Goal: Task Accomplishment & Management: Use online tool/utility

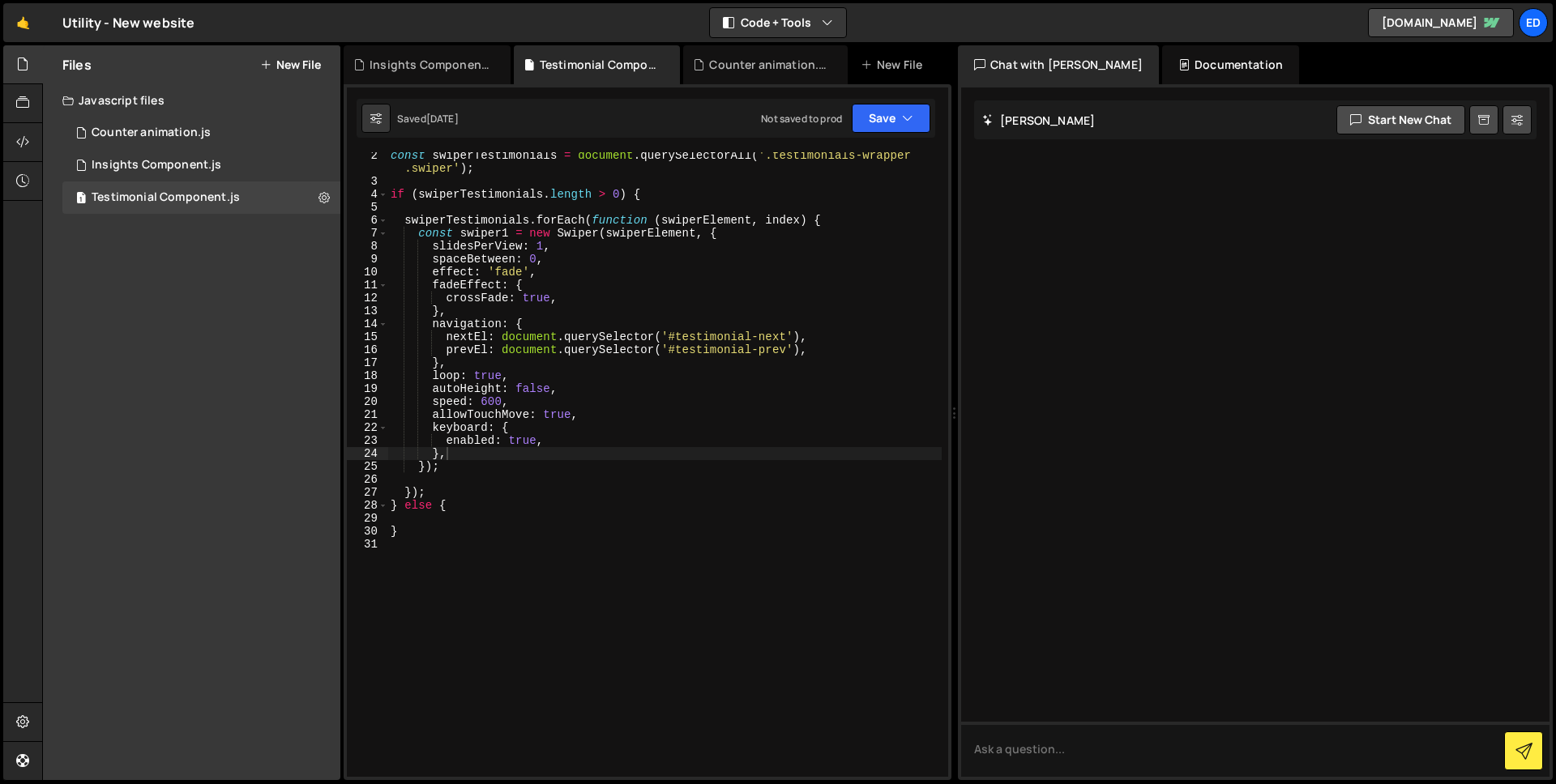
scroll to position [16, 0]
click at [274, 61] on button "New File" at bounding box center [290, 65] width 61 height 13
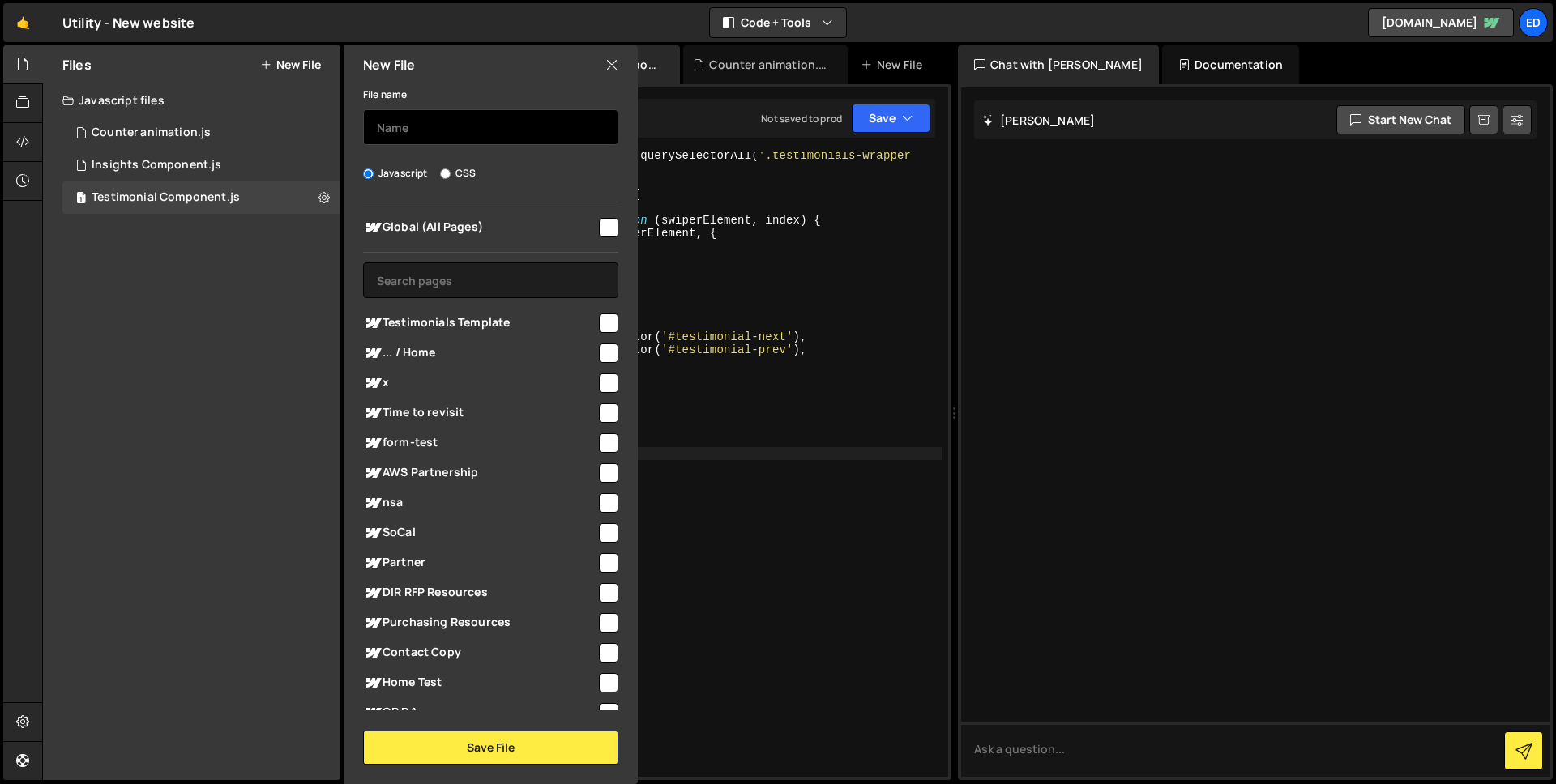
click at [409, 124] on input "text" at bounding box center [490, 127] width 255 height 36
type input "Careers Slider Component"
click at [606, 233] on input "checkbox" at bounding box center [609, 227] width 19 height 19
checkbox input "true"
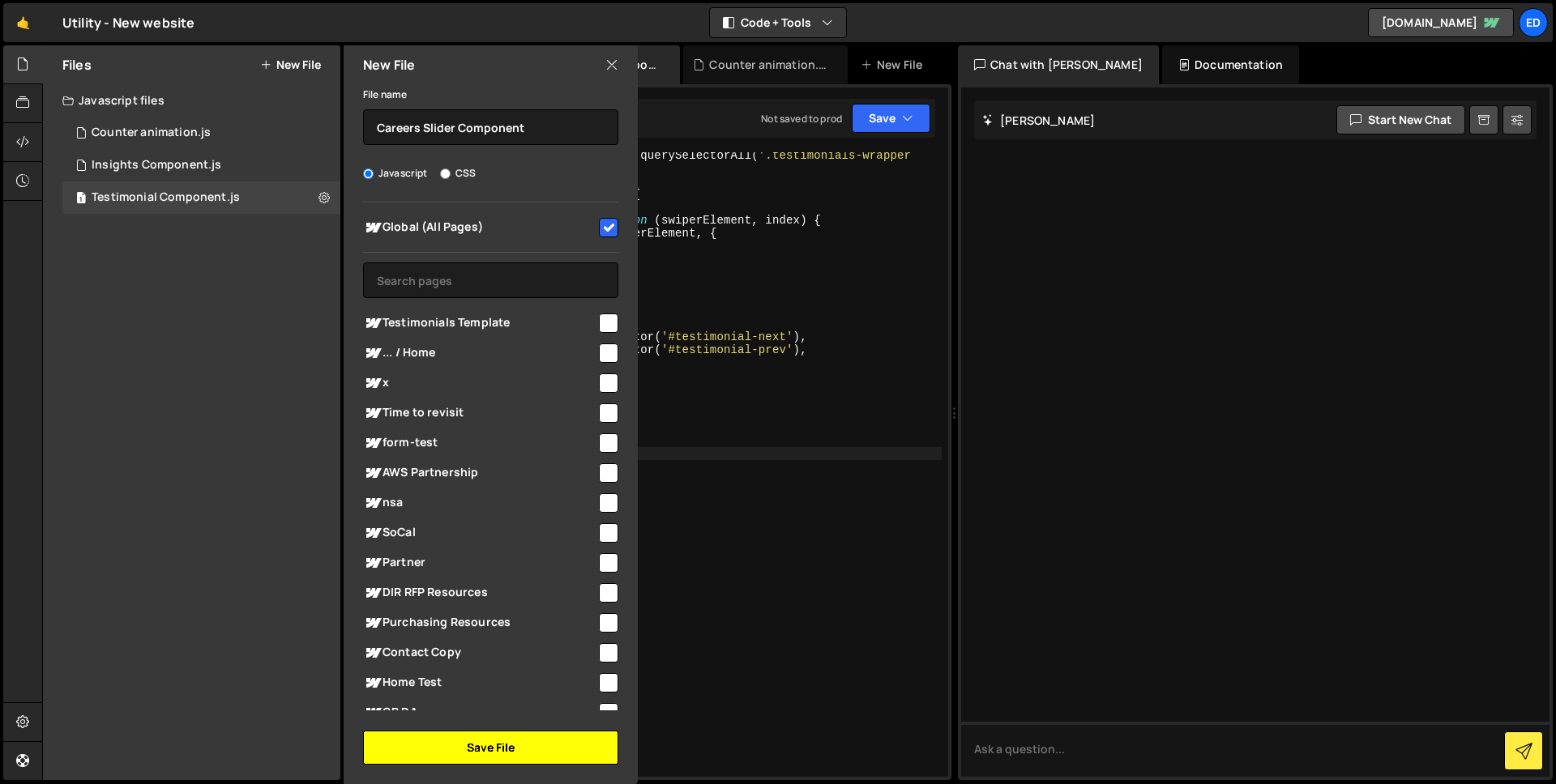
click at [490, 738] on button "Save File" at bounding box center [490, 747] width 255 height 34
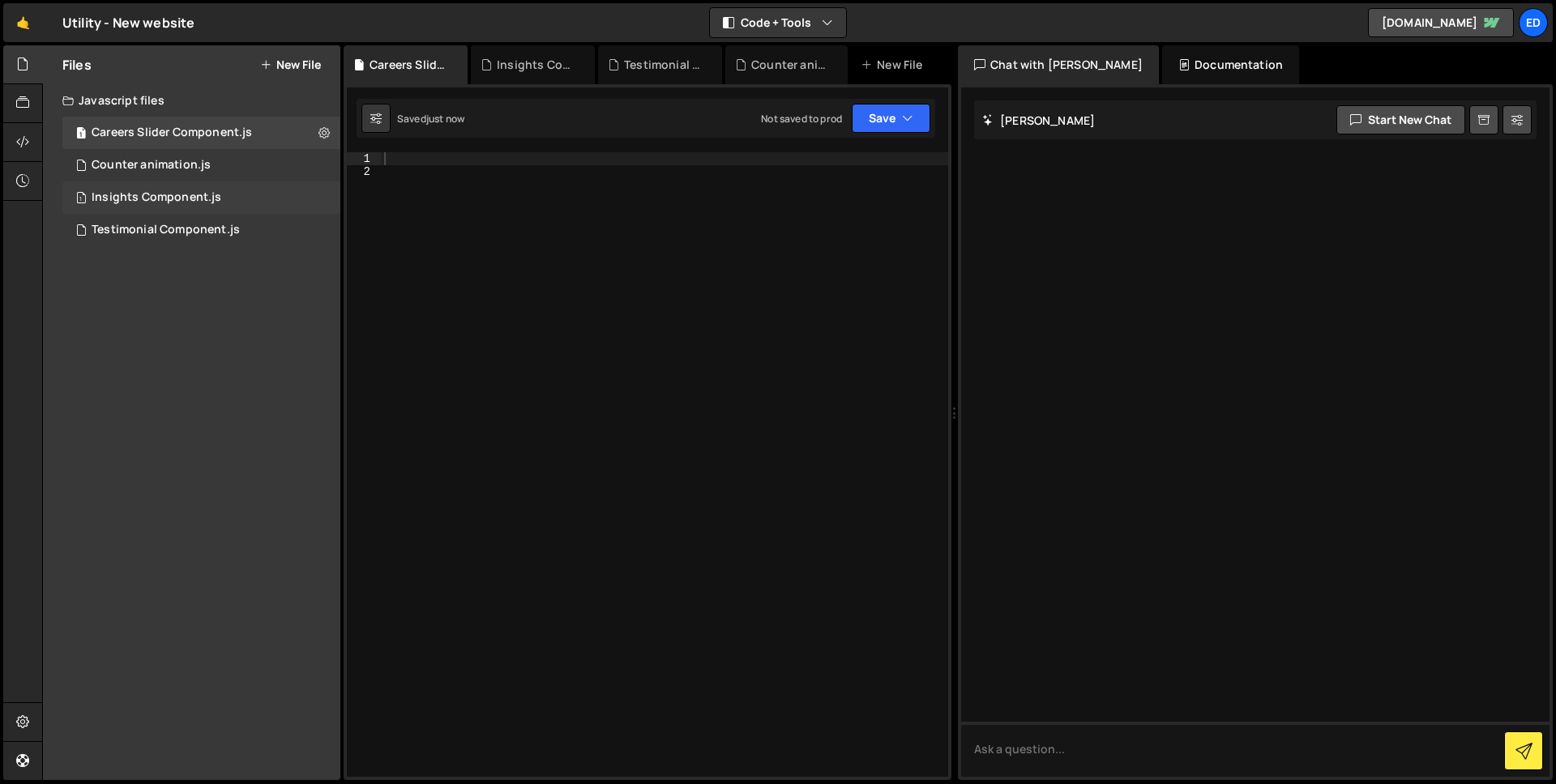
click at [212, 201] on div "Insights Component.js" at bounding box center [156, 197] width 130 height 14
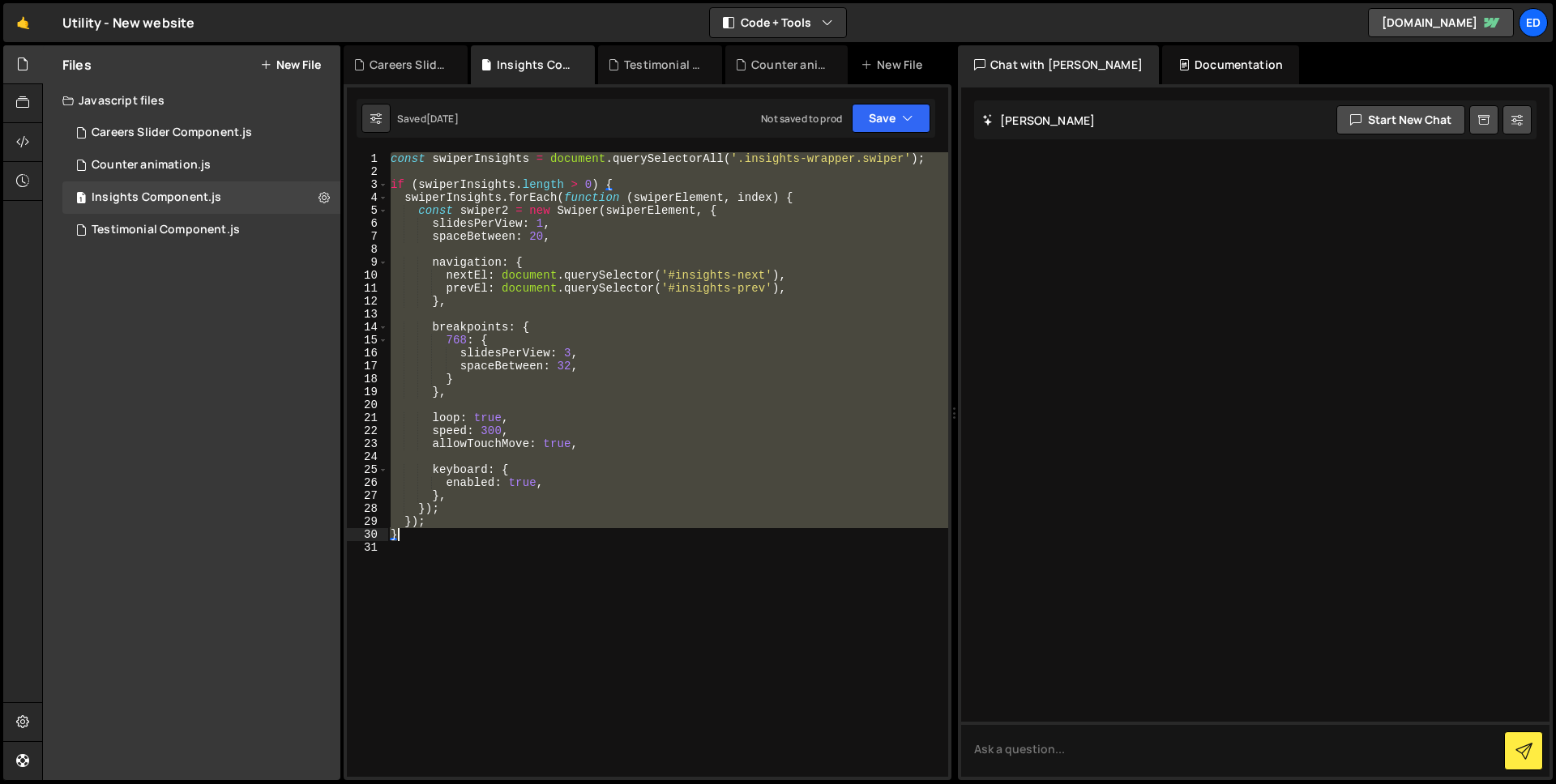
drag, startPoint x: 393, startPoint y: 157, endPoint x: 504, endPoint y: 538, distance: 396.8
click at [504, 538] on div "const swiperInsights = document . querySelectorAll ( '.insights-wrapper.swiper'…" at bounding box center [668, 477] width 561 height 650
type textarea "}); }"
click at [202, 160] on div "Counter animation.js" at bounding box center [151, 165] width 119 height 14
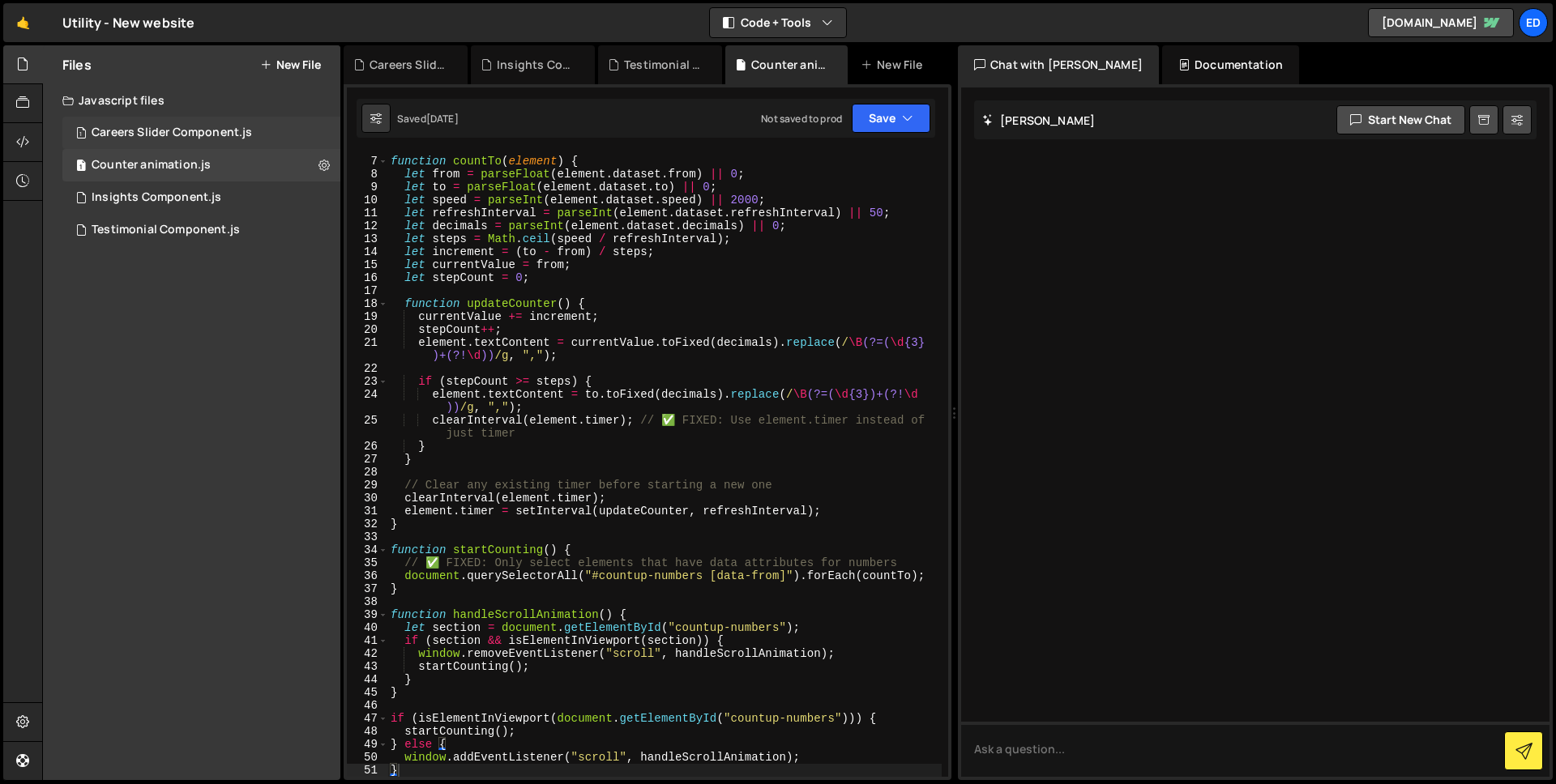
click at [190, 140] on div "Careers Slider Component.js" at bounding box center [171, 132] width 161 height 14
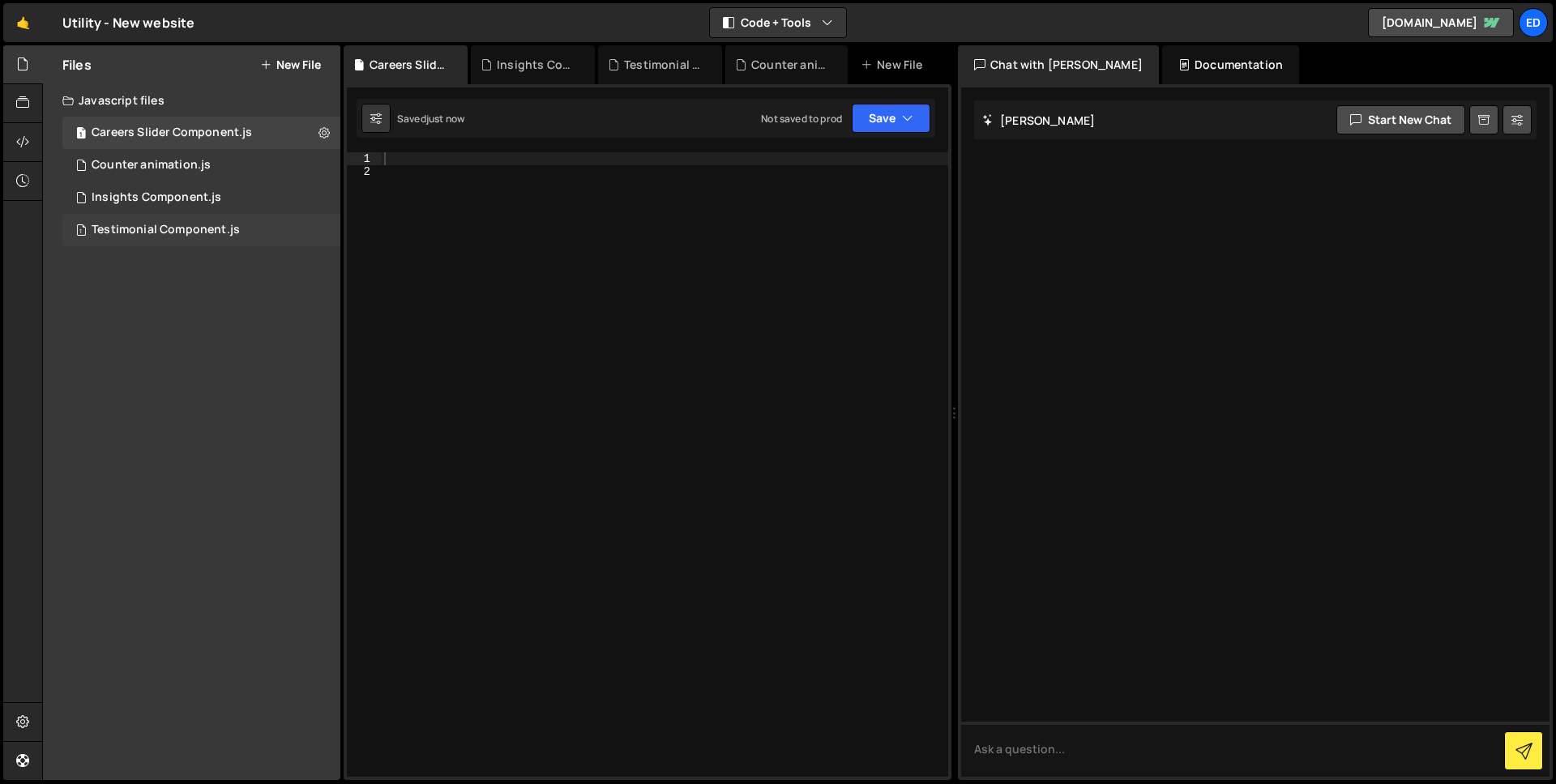
click at [215, 227] on div "Testimonial Component.js" at bounding box center [166, 229] width 148 height 14
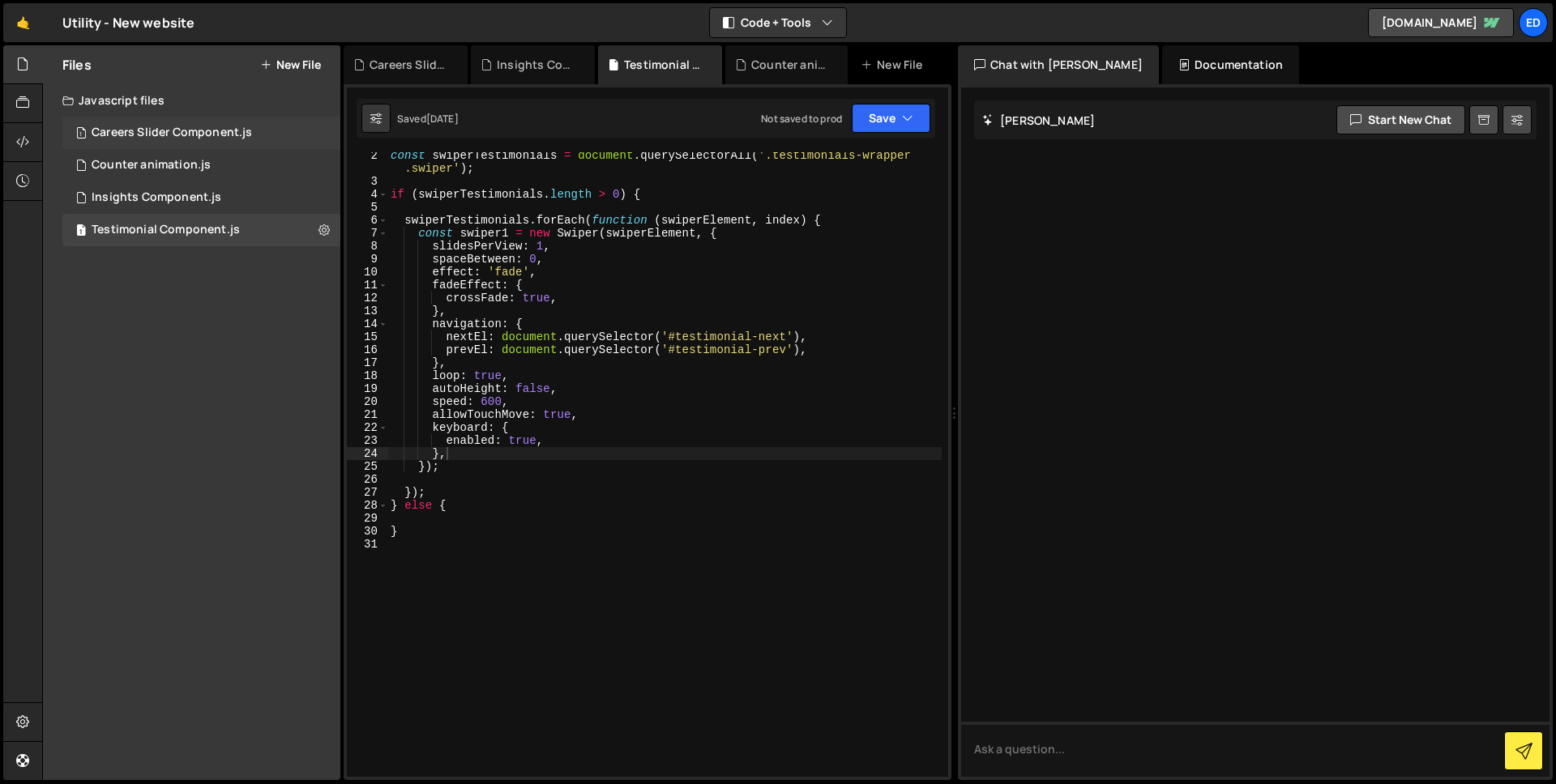
click at [215, 132] on div "Careers Slider Component.js" at bounding box center [171, 132] width 161 height 14
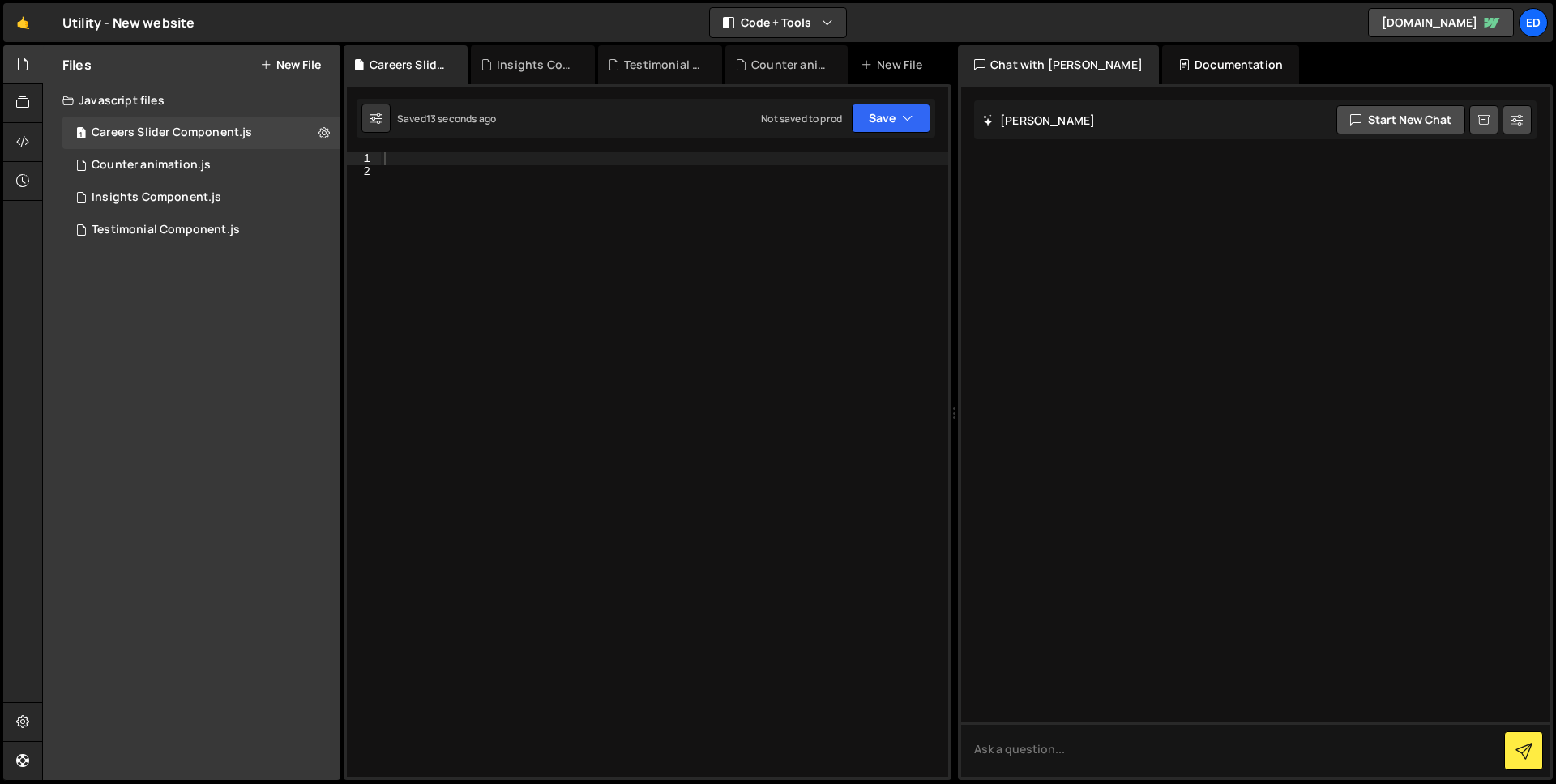
click at [410, 154] on div at bounding box center [664, 477] width 567 height 650
paste textarea "}"
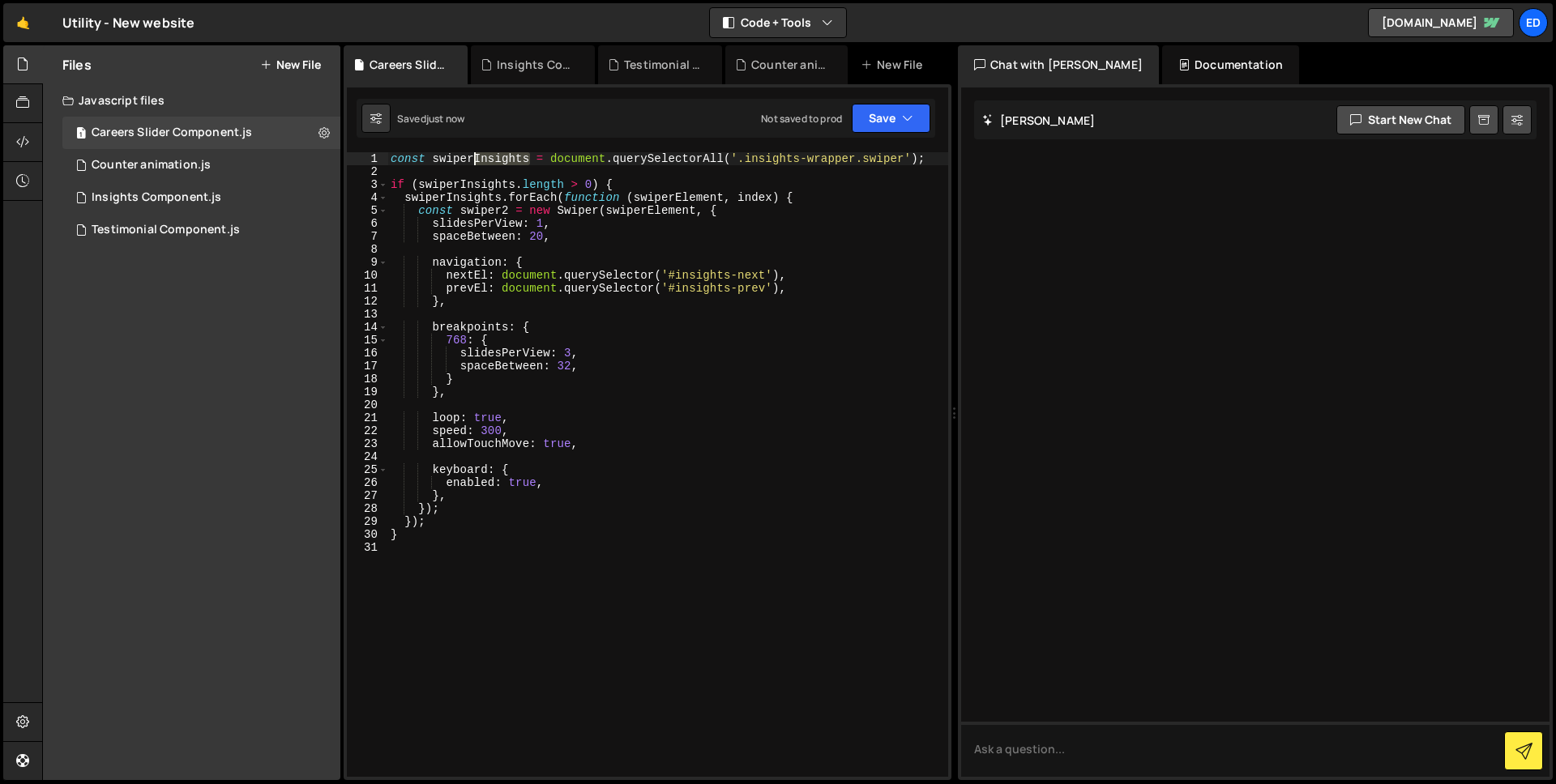
drag, startPoint x: 527, startPoint y: 156, endPoint x: 475, endPoint y: 156, distance: 52.0
click at [475, 156] on div "const swiperInsights = document . querySelectorAll ( '.insights-wrapper.swiper'…" at bounding box center [668, 477] width 561 height 650
click at [505, 152] on div "const swiperCareers = document . querySelectorAll ( '.insights-wrapper.swiper' …" at bounding box center [668, 477] width 561 height 650
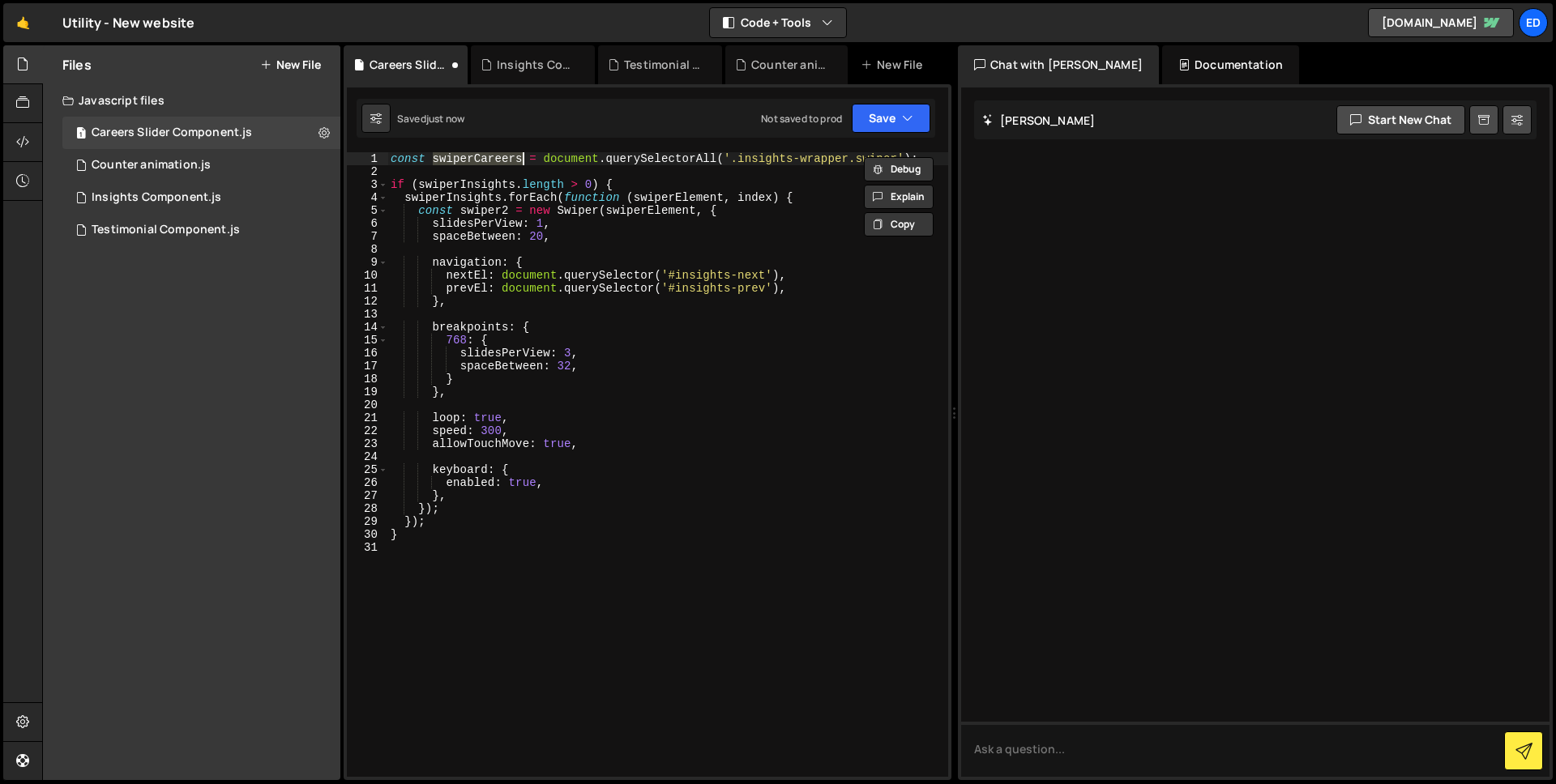
click at [481, 181] on div "const swiperCareers = document . querySelectorAll ( '.insights-wrapper.swiper' …" at bounding box center [668, 477] width 561 height 650
paste textarea "Career"
click at [477, 198] on div "const swiperCareers = document . querySelectorAll ( '.insights-wrapper.swiper' …" at bounding box center [668, 477] width 561 height 650
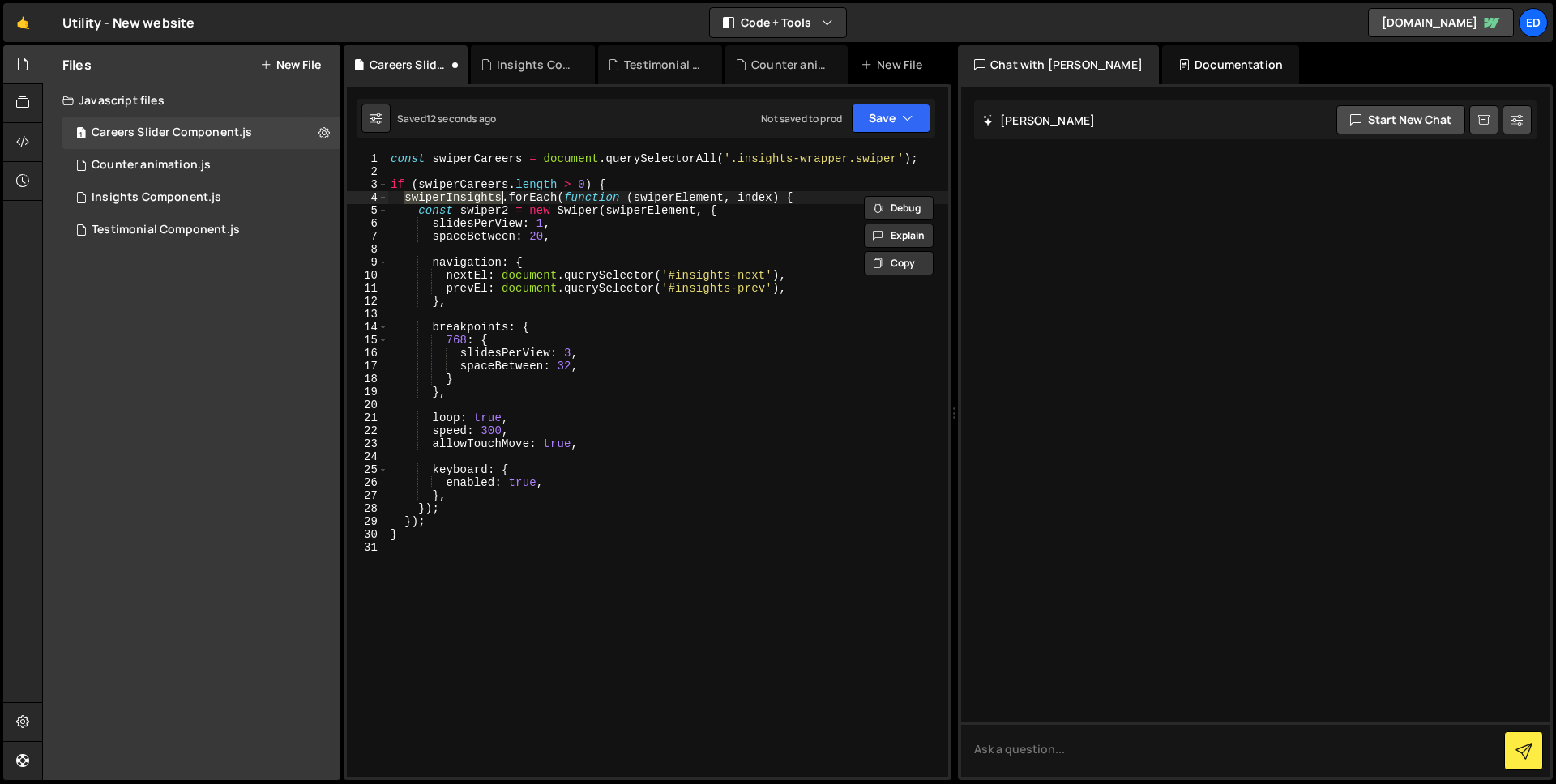
paste textarea "Career"
click at [510, 209] on div "const swiperCareers = document . querySelectorAll ( '.insights-wrapper.swiper' …" at bounding box center [668, 477] width 561 height 650
drag, startPoint x: 850, startPoint y: 155, endPoint x: 826, endPoint y: 156, distance: 24.0
click at [827, 156] on div "const swiperCareers = document . querySelectorAll ( '.insights-wrapper.swiper' …" at bounding box center [668, 477] width 561 height 650
click at [850, 156] on div "const swiperCareers = document . querySelectorAll ( '.insights-wrapper.swiper' …" at bounding box center [668, 464] width 561 height 625
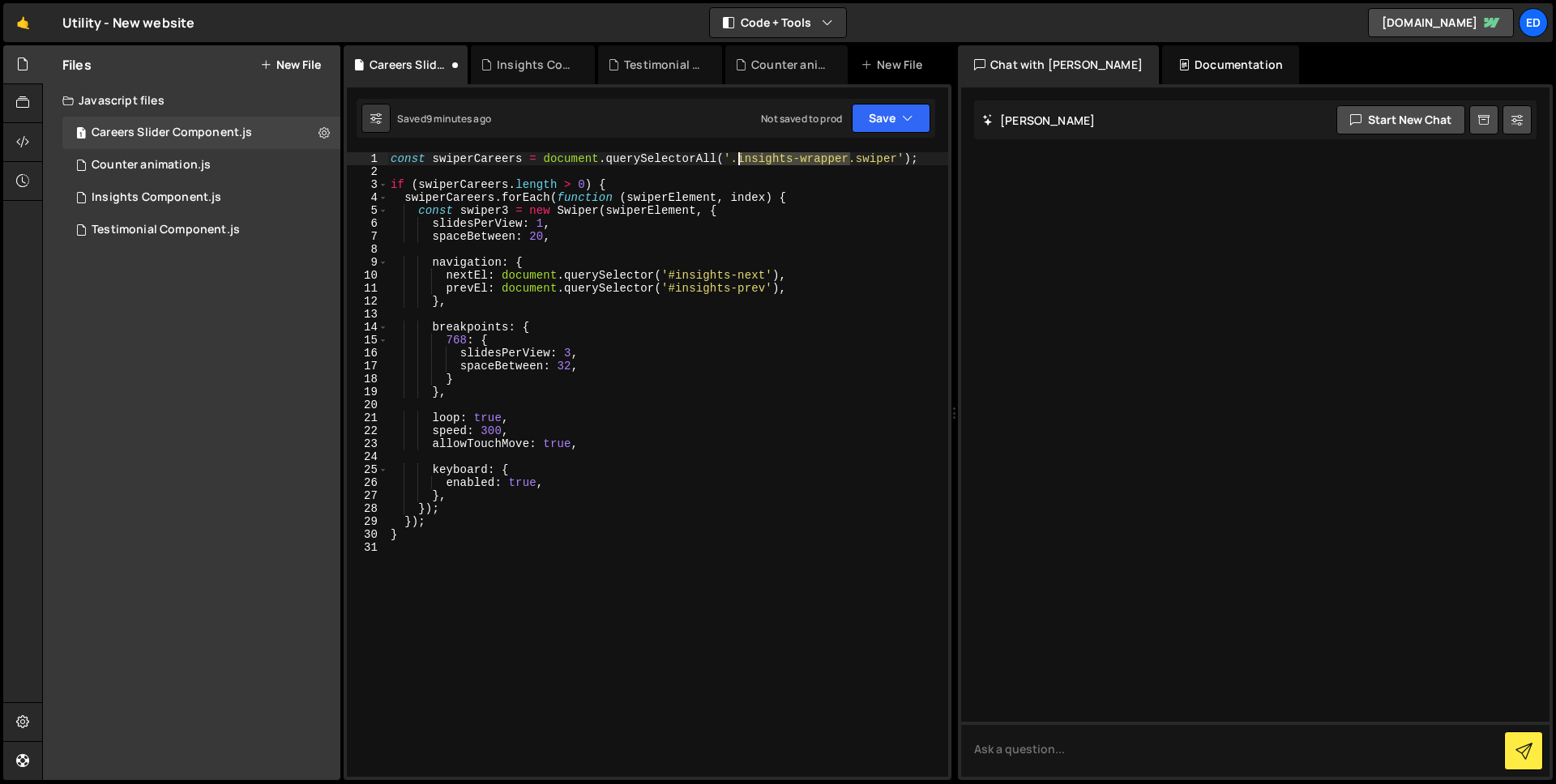
drag, startPoint x: 850, startPoint y: 158, endPoint x: 765, endPoint y: 160, distance: 85.0
click at [740, 154] on div "const swiperCareers = document . querySelectorAll ( '.insights-wrapper.swiper' …" at bounding box center [668, 477] width 561 height 650
paste textarea "careers-slid"
click at [543, 237] on div "const swiperCareers = document . querySelectorAll ( '.careers-slider.swiper' ) …" at bounding box center [668, 477] width 561 height 650
click at [536, 239] on div "const swiperCareers = document . querySelectorAll ( '.careers-slider.swiper' ) …" at bounding box center [668, 477] width 561 height 650
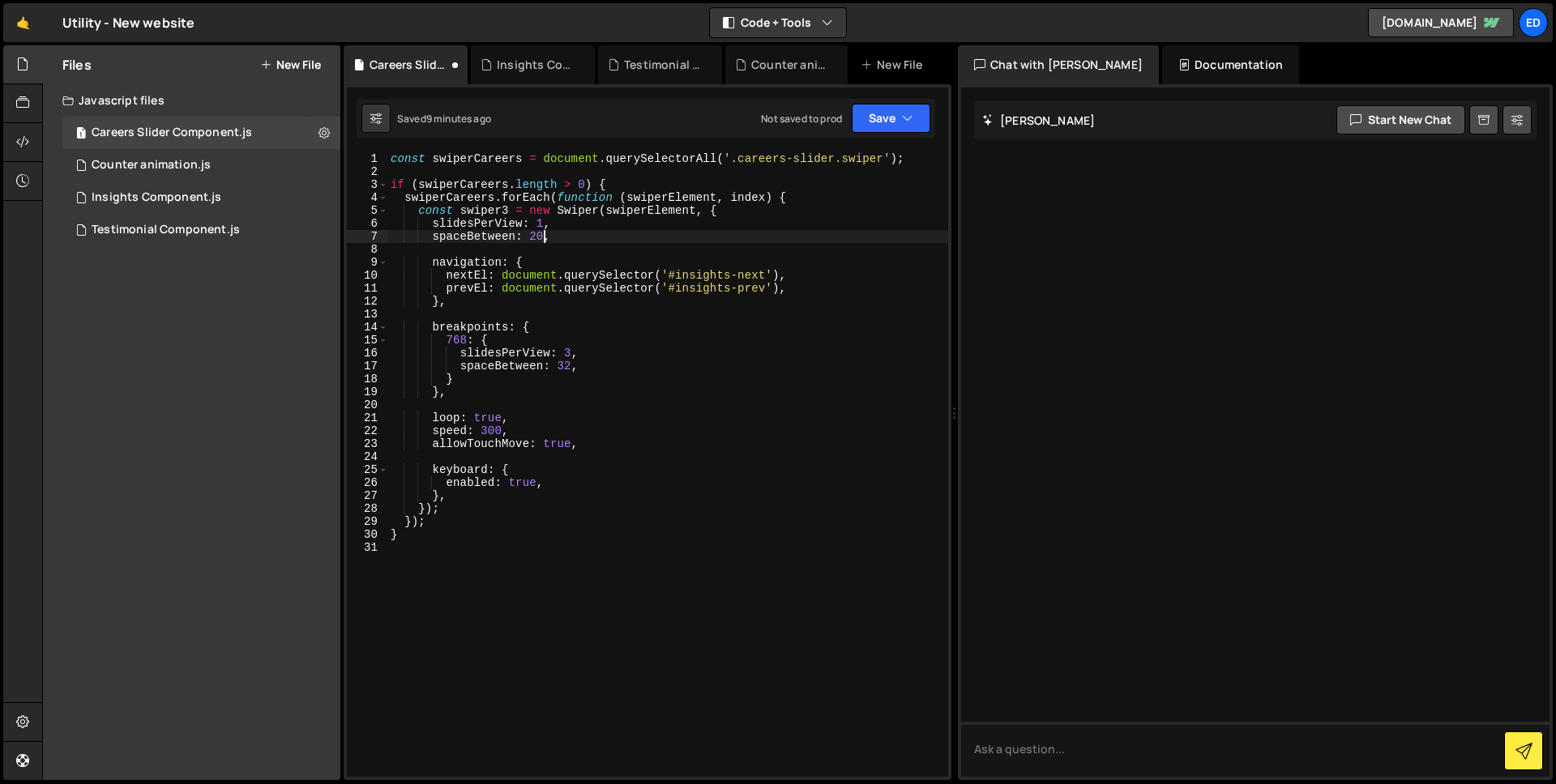
click at [536, 239] on div "const swiperCareers = document . querySelectorAll ( '.careers-slider.swiper' ) …" at bounding box center [668, 477] width 561 height 650
click at [656, 223] on div "const swiperCareers = document . querySelectorAll ( '.careers-slider.swiper' ) …" at bounding box center [668, 477] width 561 height 650
click at [612, 388] on div "const swiperCareers = document . querySelectorAll ( '.careers-slider.swiper' ) …" at bounding box center [668, 477] width 561 height 650
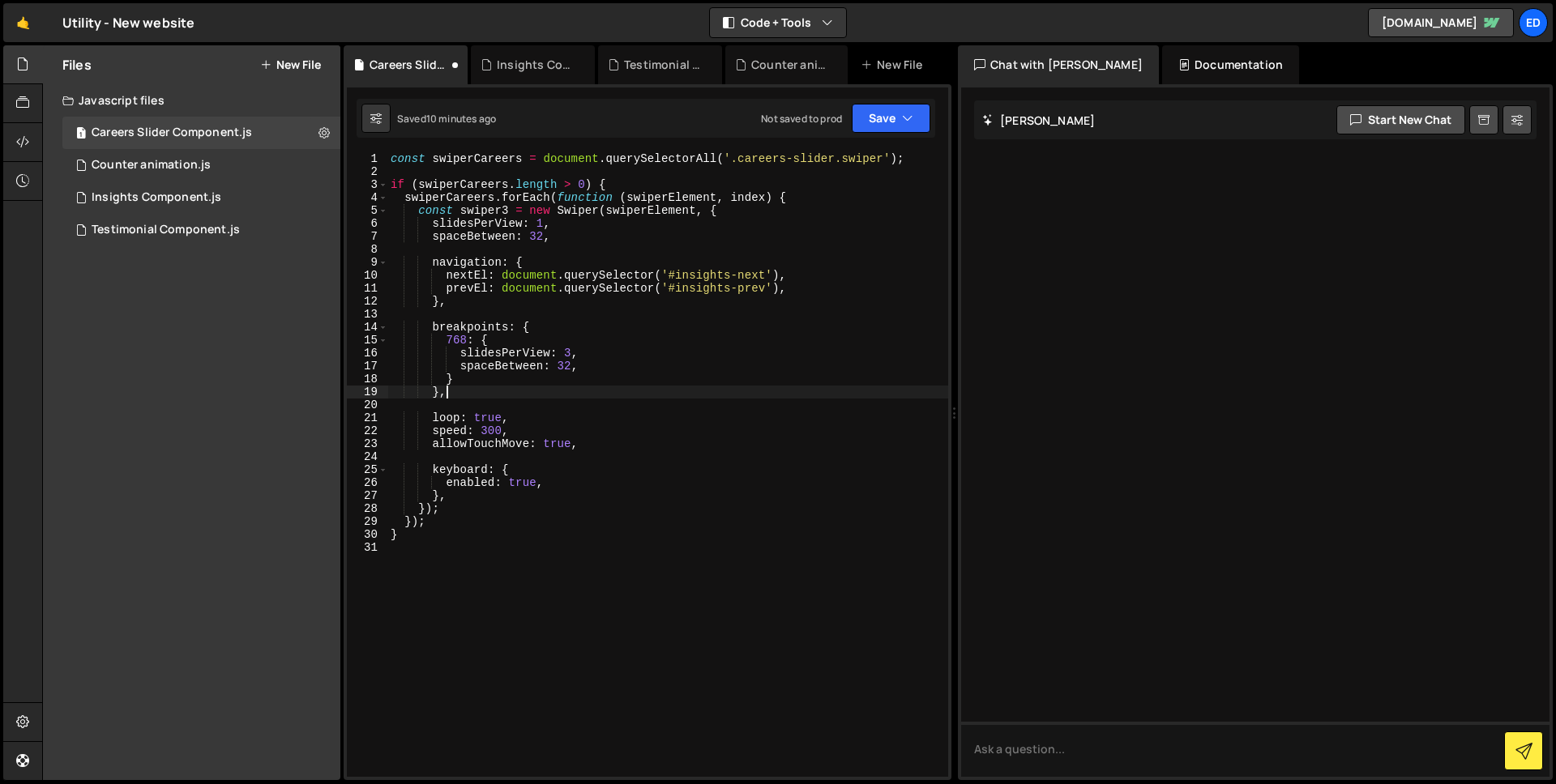
click at [572, 347] on div "const swiperCareers = document . querySelectorAll ( '.careers-slider.swiper' ) …" at bounding box center [668, 477] width 561 height 650
drag, startPoint x: 548, startPoint y: 222, endPoint x: 431, endPoint y: 221, distance: 117.0
click at [431, 221] on div "const swiperCareers = document . querySelectorAll ( '.careers-slider.swiper' ) …" at bounding box center [668, 477] width 561 height 650
paste textarea ""auto""
drag, startPoint x: 581, startPoint y: 353, endPoint x: 459, endPoint y: 350, distance: 122.0
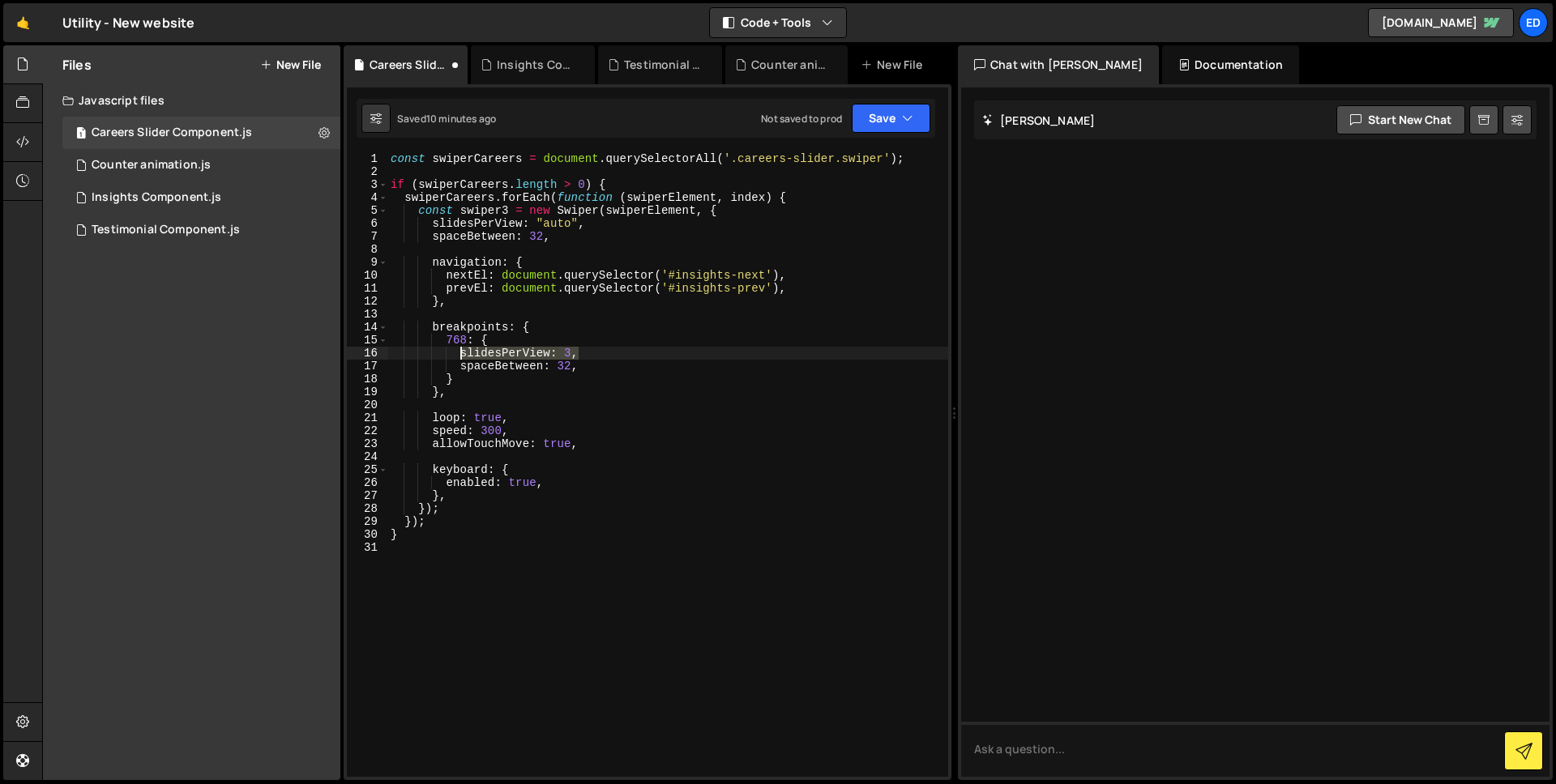
click at [459, 350] on div "const swiperCareers = document . querySelectorAll ( '.careers-slider.swiper' ) …" at bounding box center [668, 477] width 561 height 650
paste textarea ""auto""
click at [713, 393] on div "const swiperCareers = document . querySelectorAll ( '.careers-slider.swiper' ) …" at bounding box center [668, 477] width 561 height 650
type textarea "},"
click at [329, 131] on icon at bounding box center [325, 133] width 12 height 15
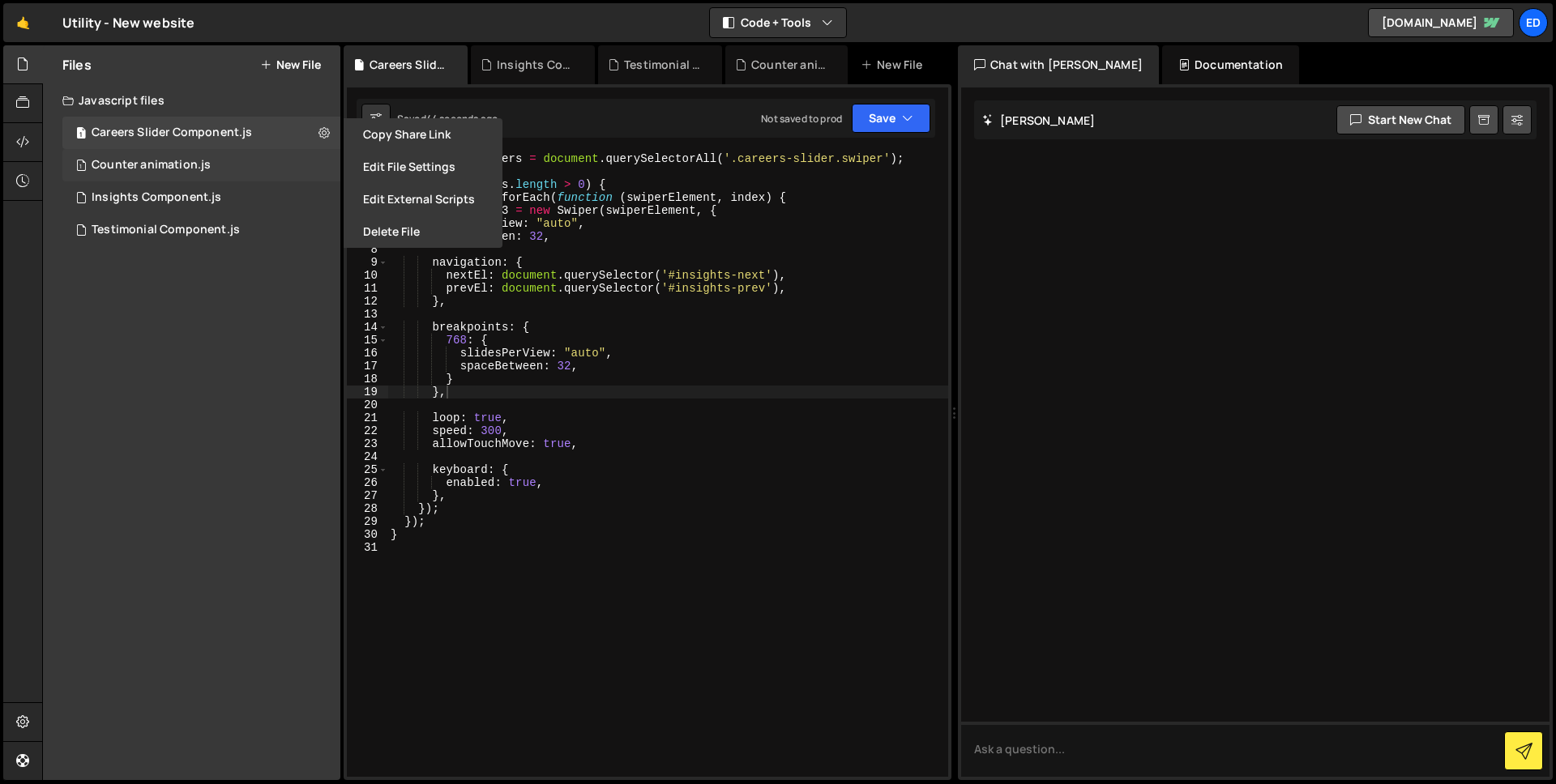
click at [309, 169] on div "1 Counter animation.js 0" at bounding box center [201, 166] width 278 height 33
checkbox input "false"
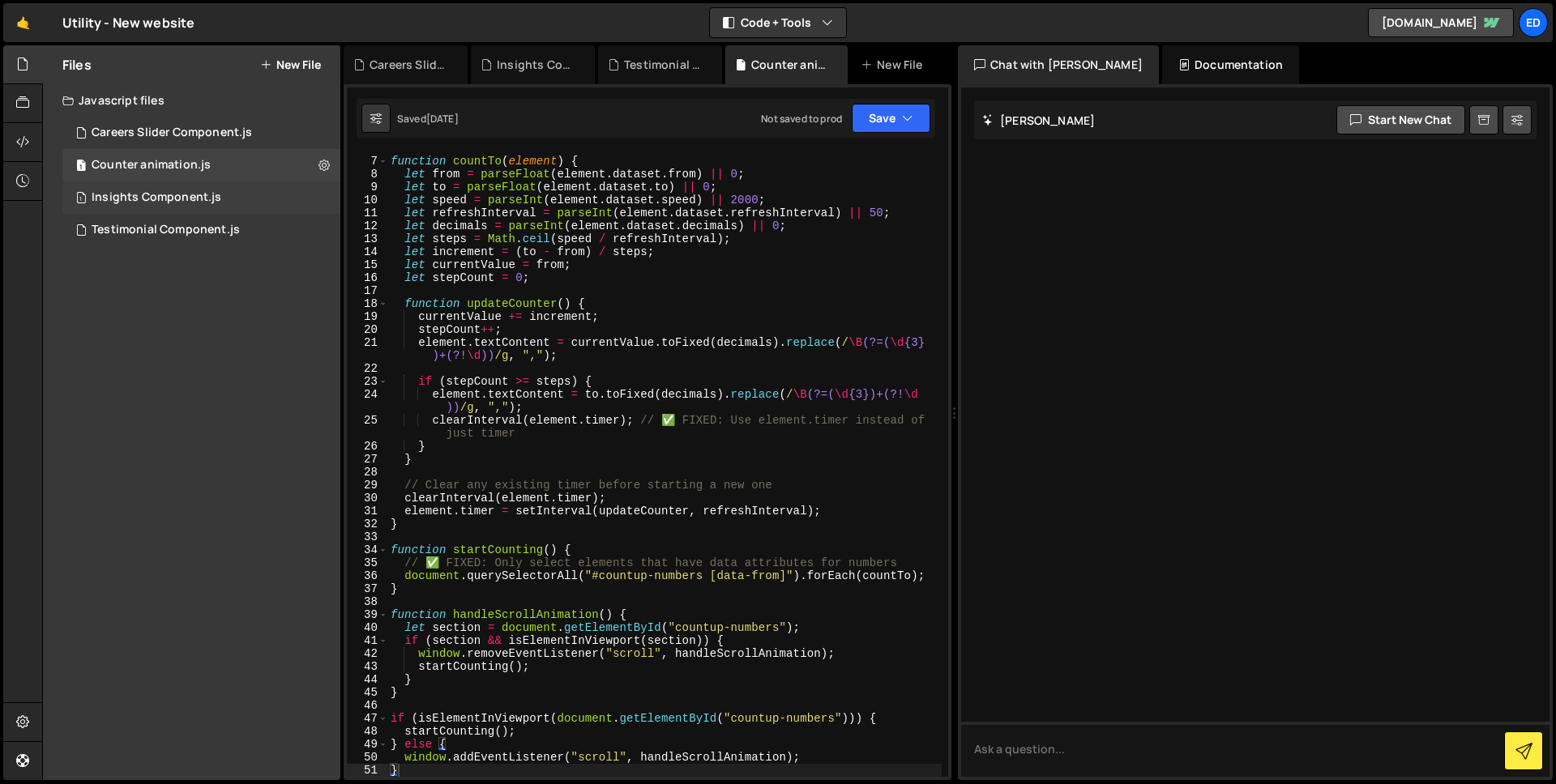
click at [324, 187] on div "1 Insights Component.js 0" at bounding box center [201, 197] width 278 height 33
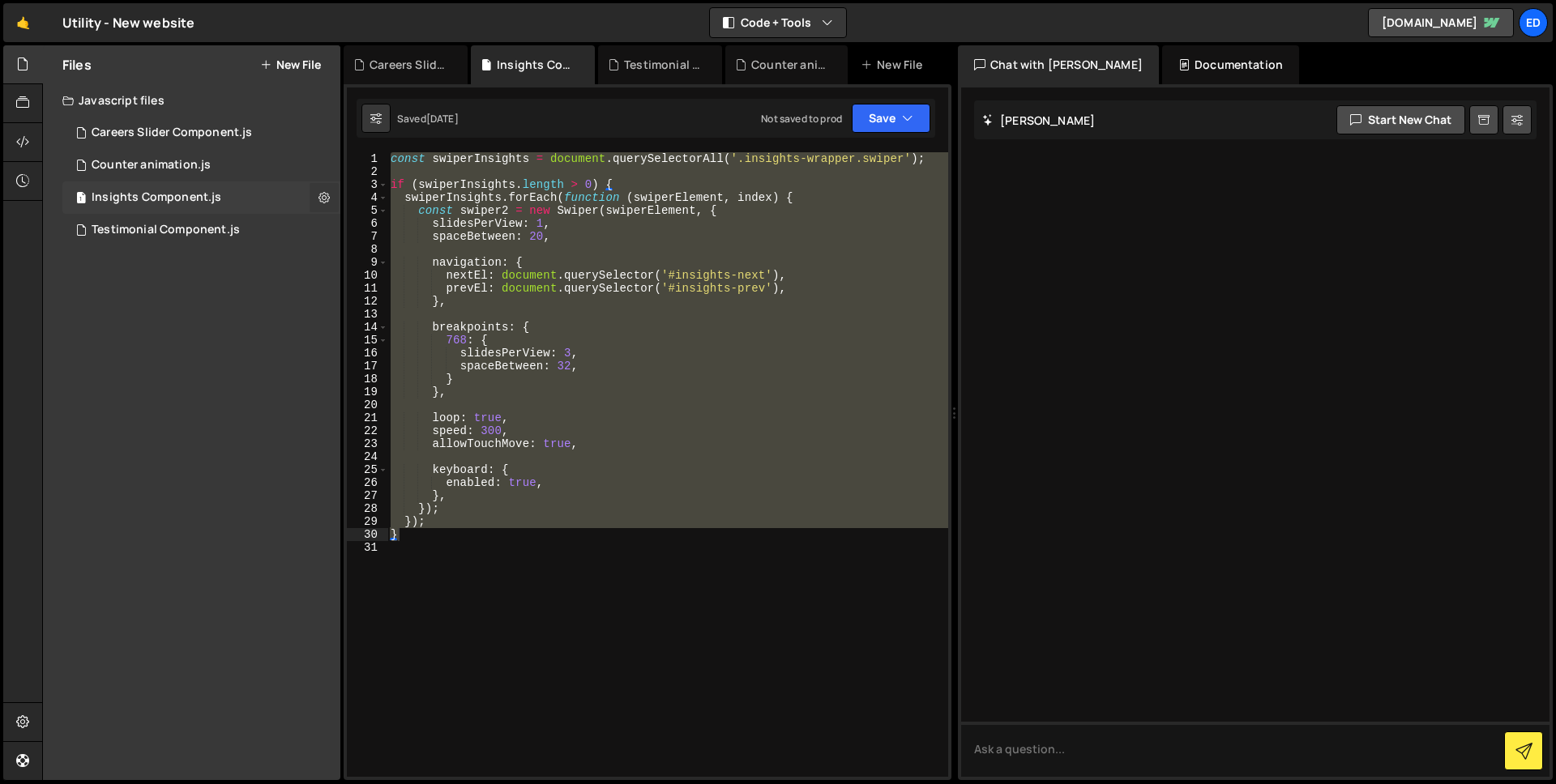
click at [325, 196] on icon at bounding box center [325, 197] width 12 height 15
type input "Insights Component"
radio input "true"
checkbox input "true"
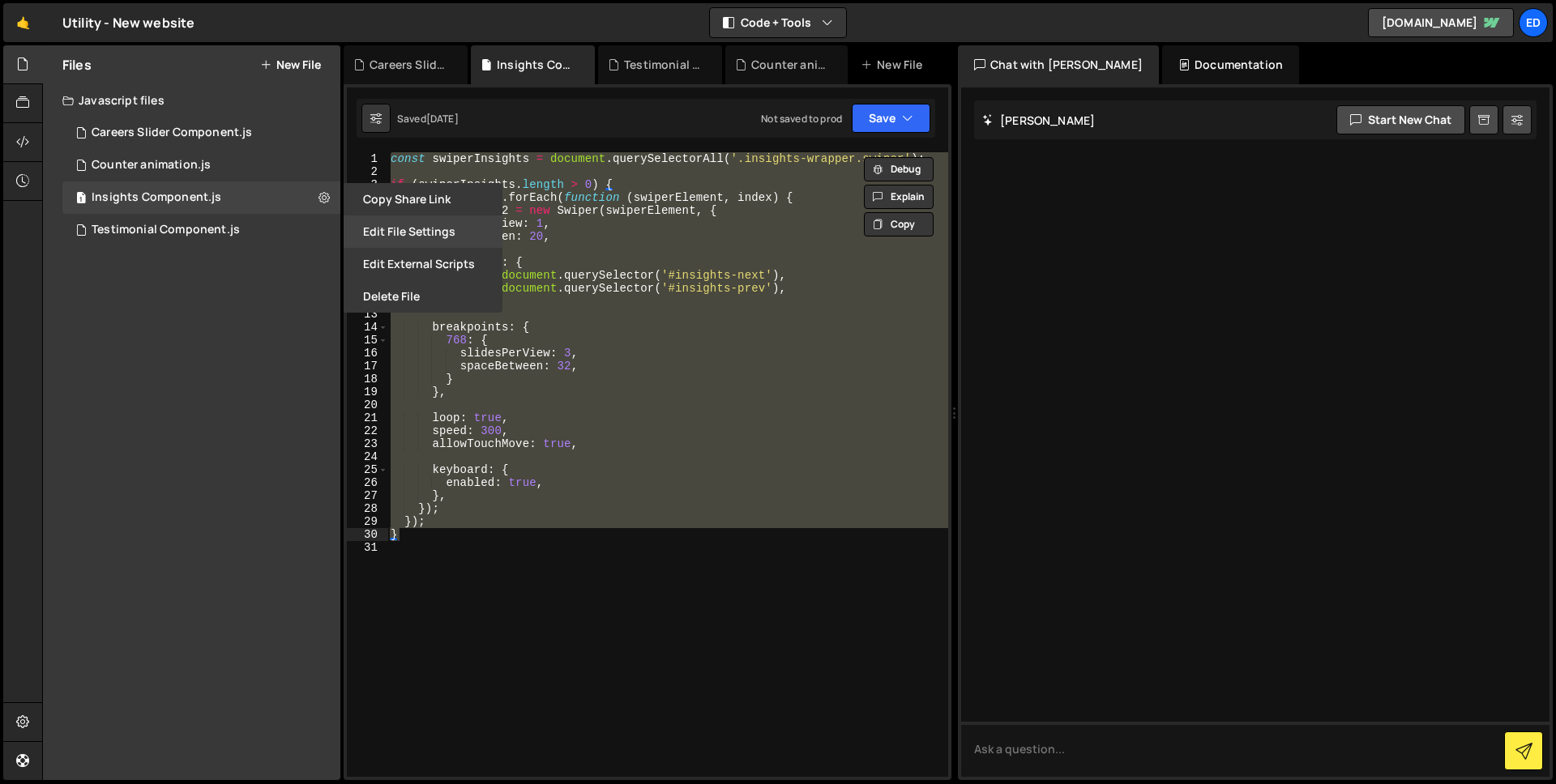
click at [423, 236] on button "Edit File Settings" at bounding box center [423, 232] width 159 height 33
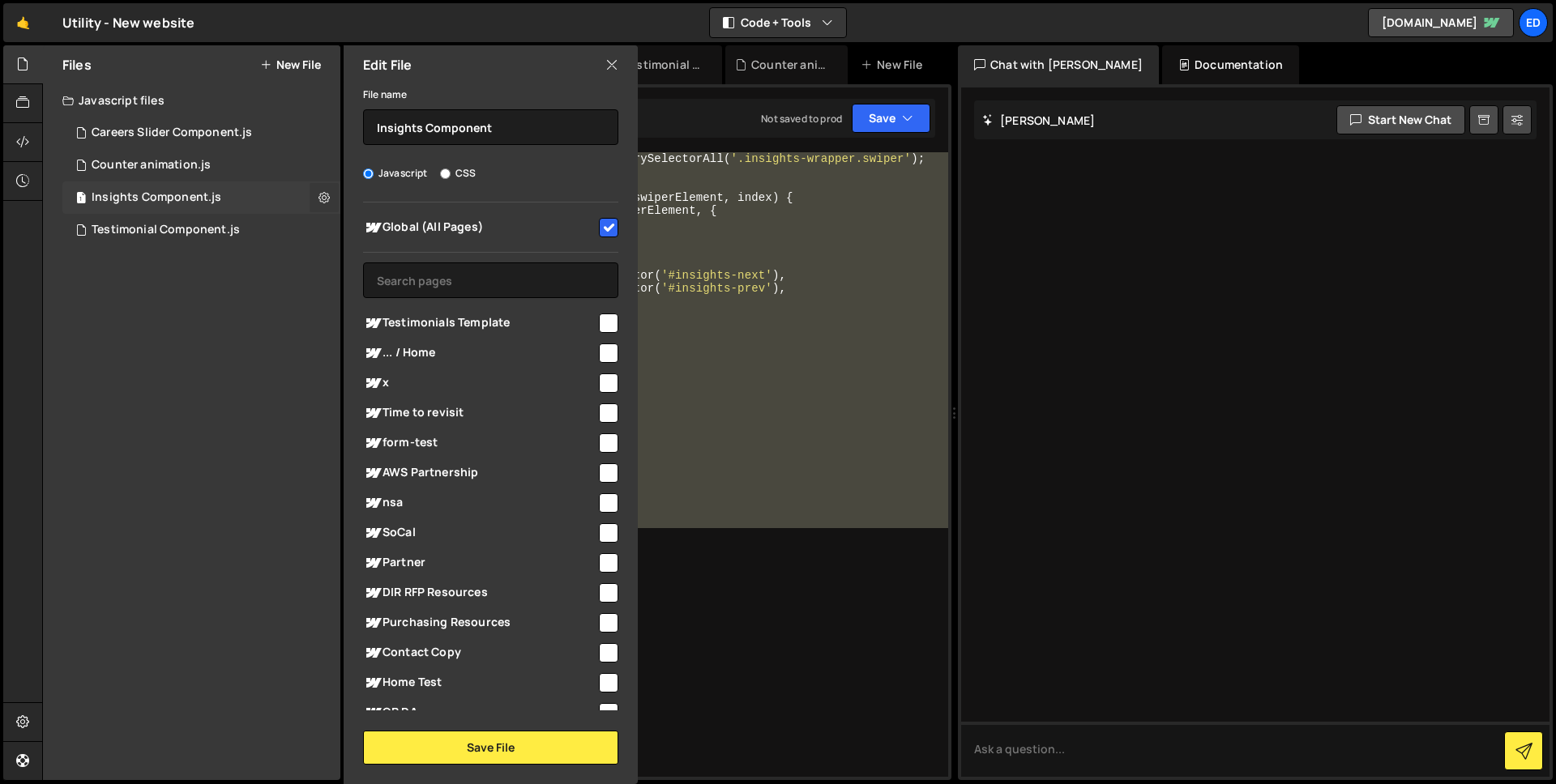
click at [329, 196] on icon at bounding box center [325, 197] width 12 height 15
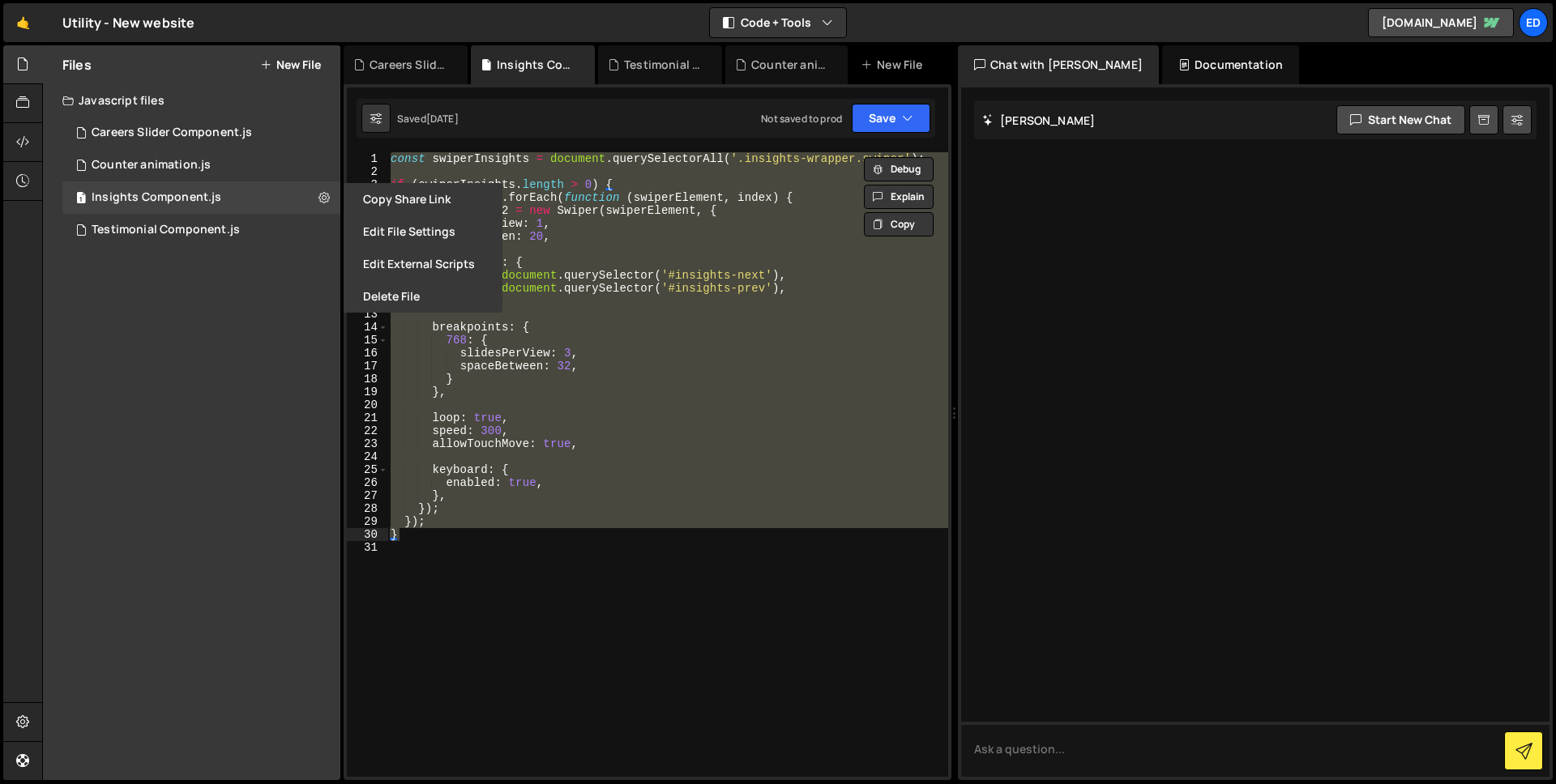
click at [400, 231] on button "Edit File Settings" at bounding box center [423, 232] width 159 height 33
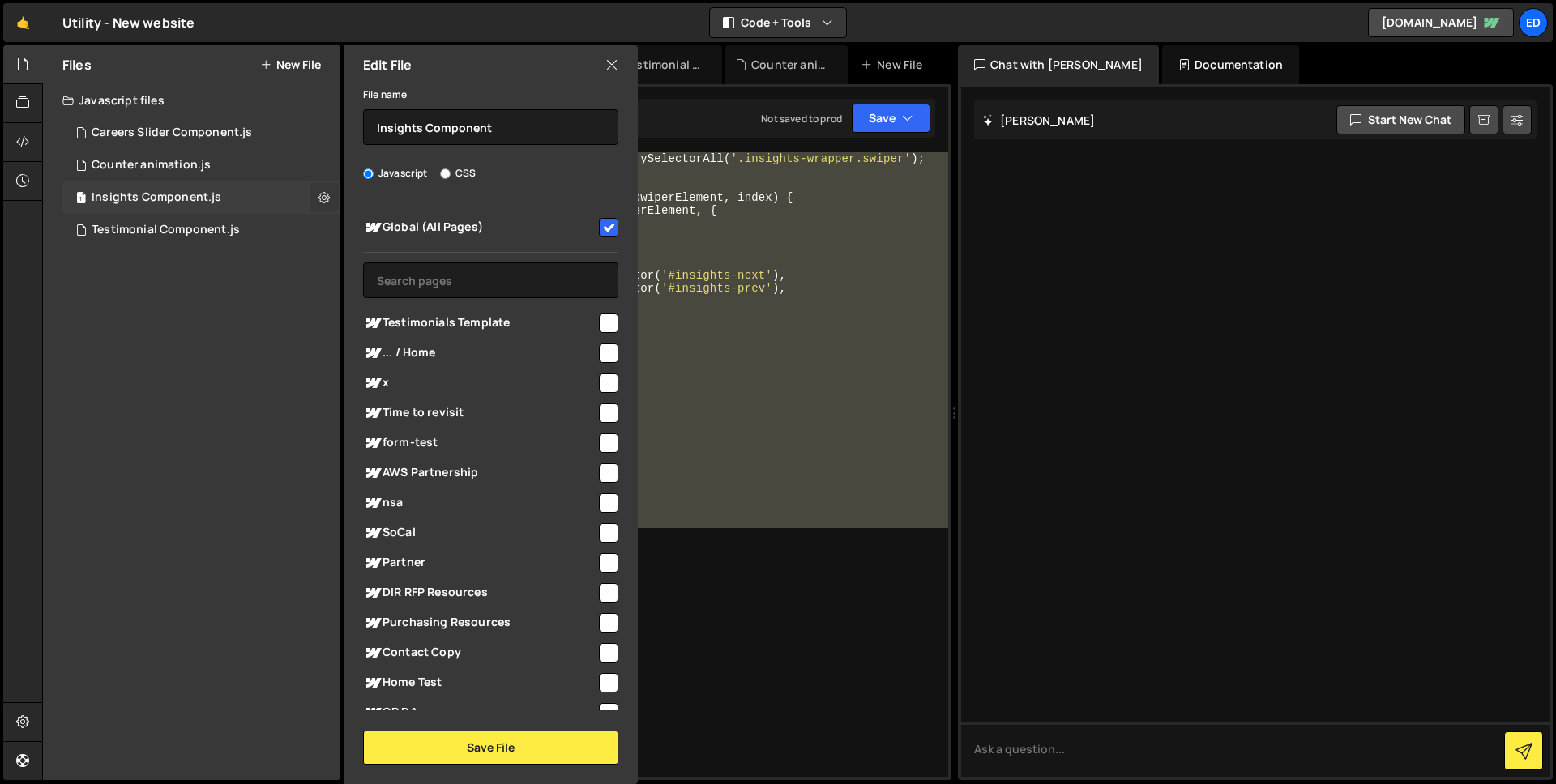
click at [326, 198] on icon at bounding box center [325, 197] width 12 height 15
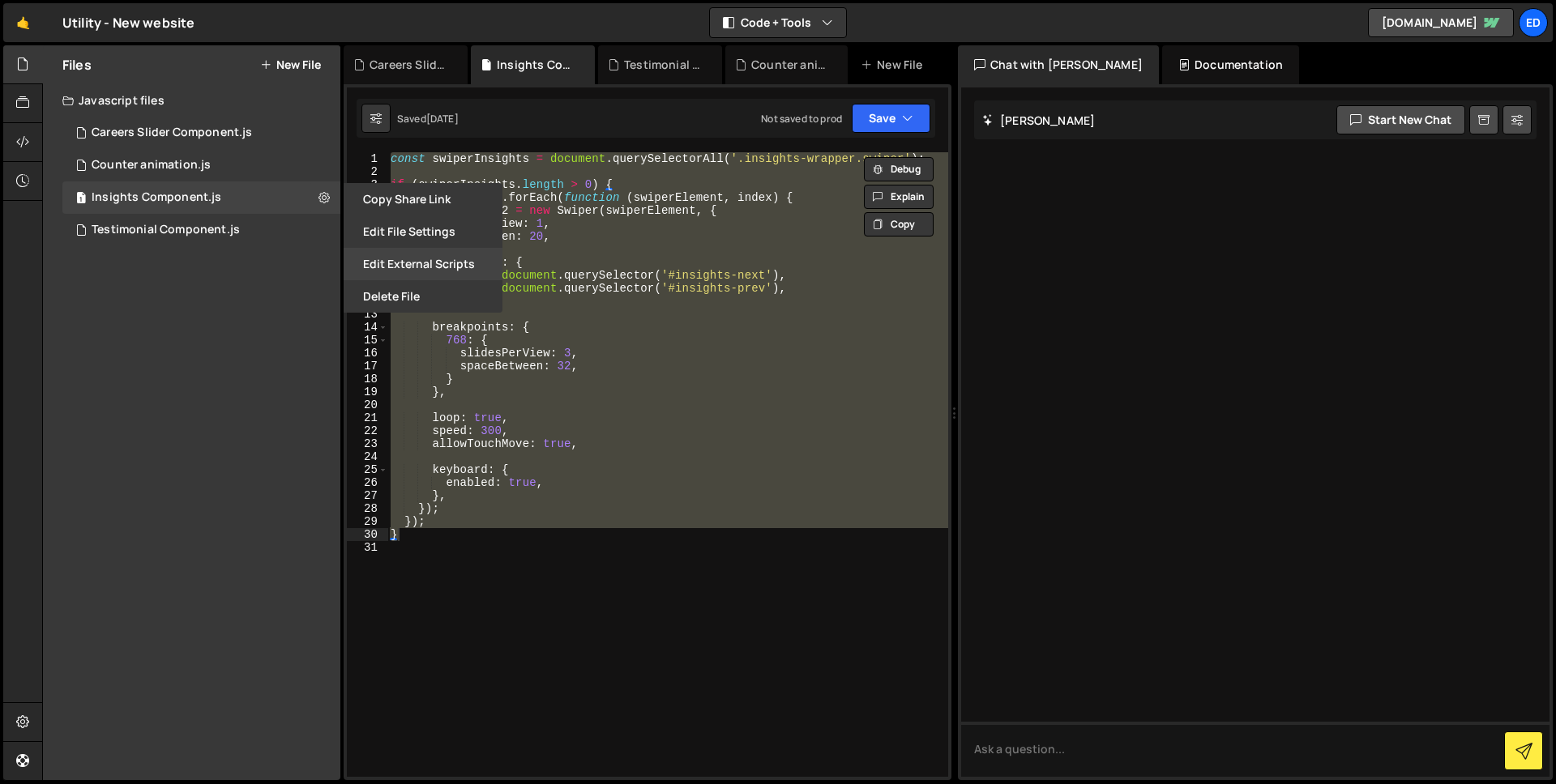
click at [417, 256] on button "Edit External Scripts" at bounding box center [423, 264] width 159 height 33
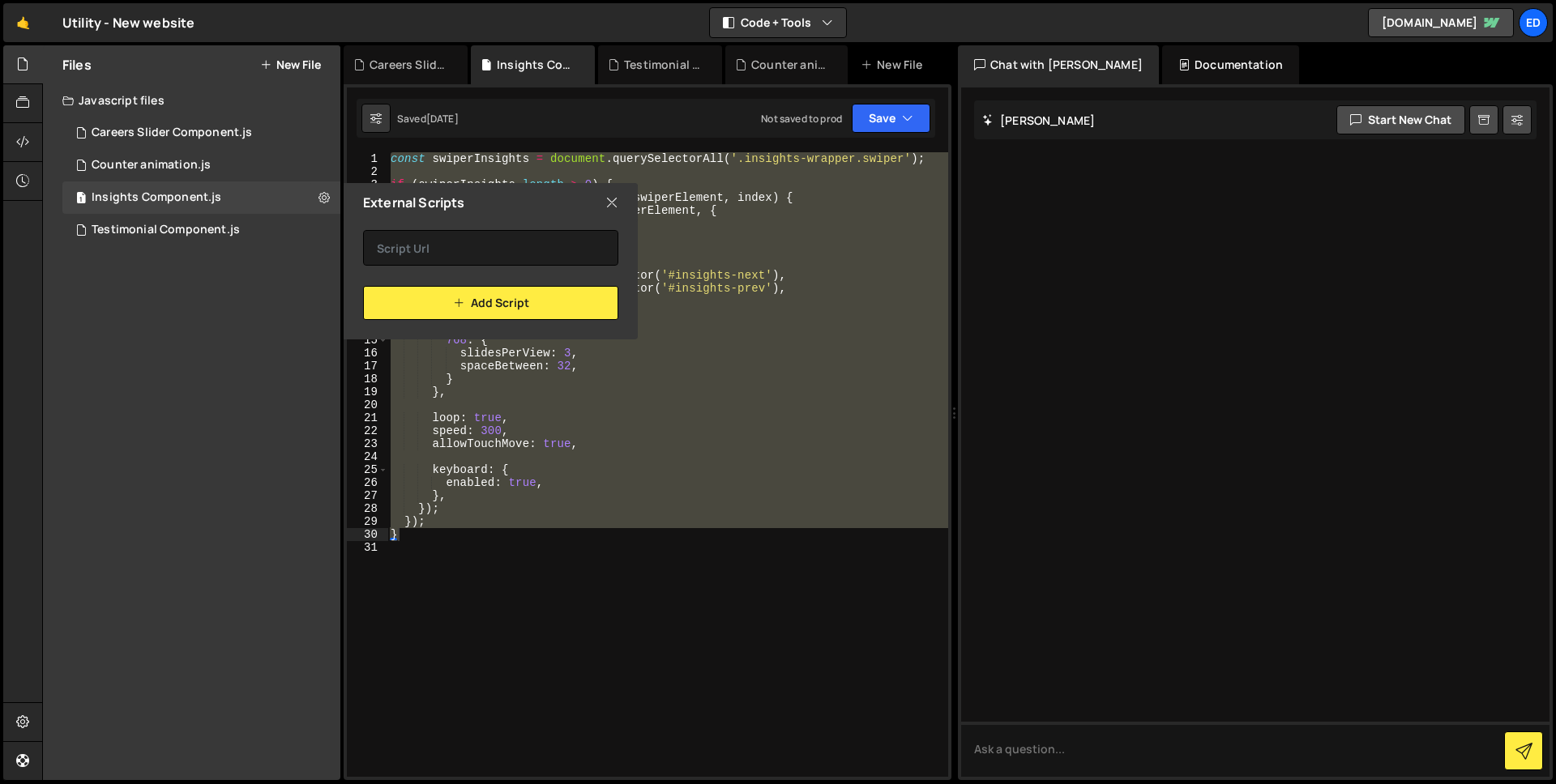
click at [615, 196] on icon at bounding box center [611, 202] width 13 height 18
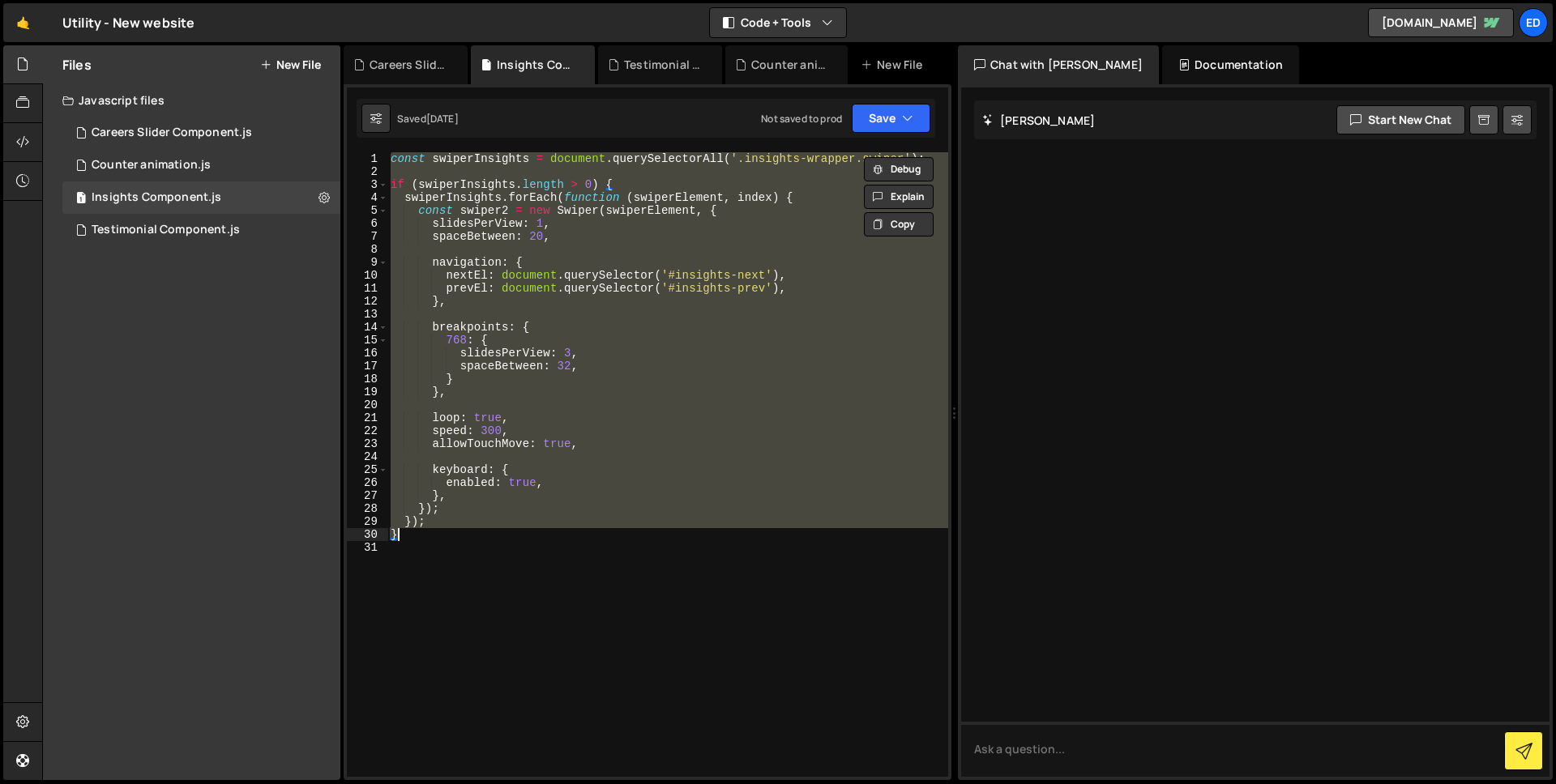
click at [751, 182] on div "const swiperInsights = document . querySelectorAll ( '.insights-wrapper.swiper'…" at bounding box center [668, 464] width 561 height 625
type textarea "if (swiperInsights.length > 0) {"
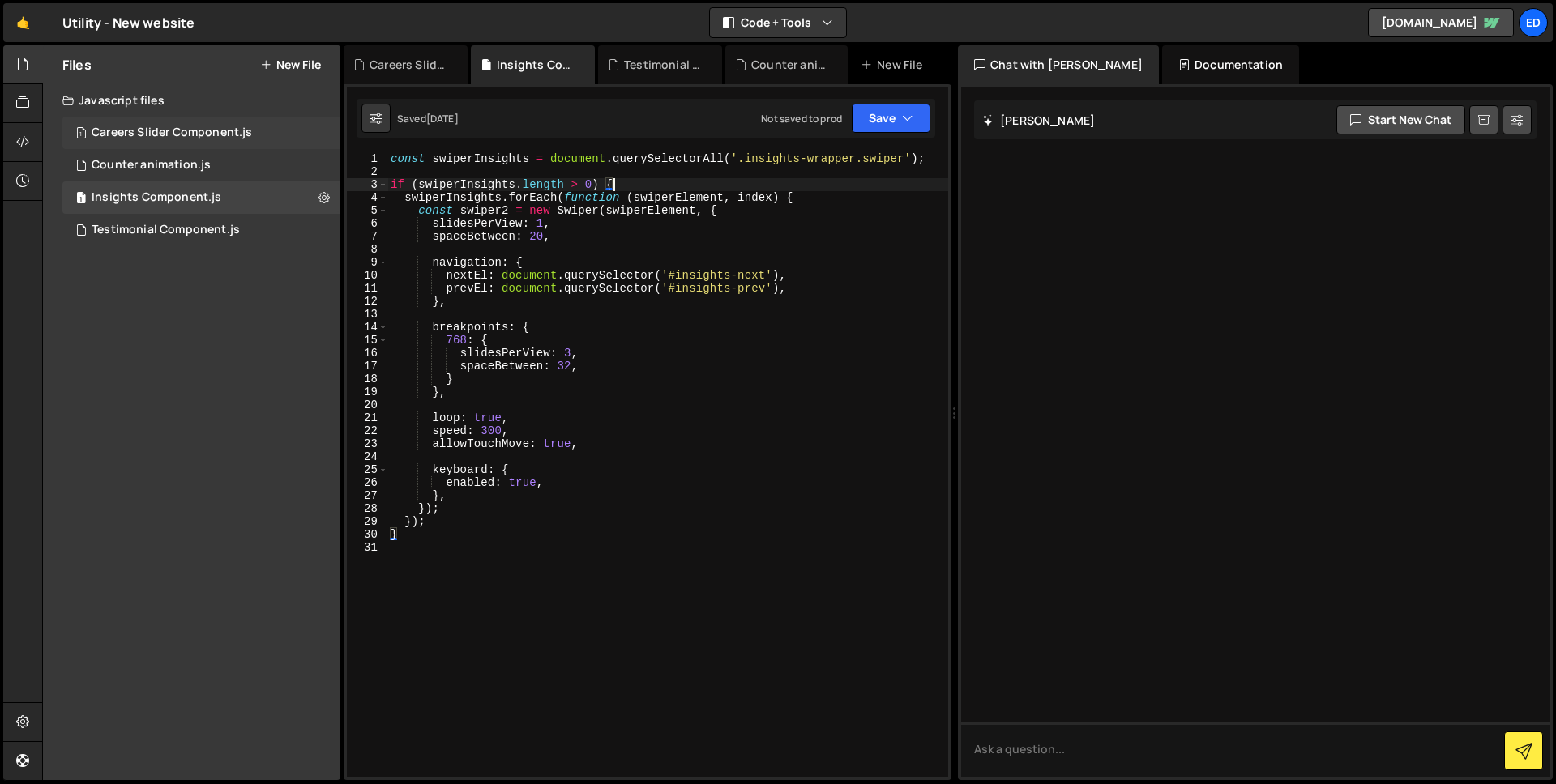
click at [203, 130] on div "Careers Slider Component.js" at bounding box center [171, 132] width 161 height 14
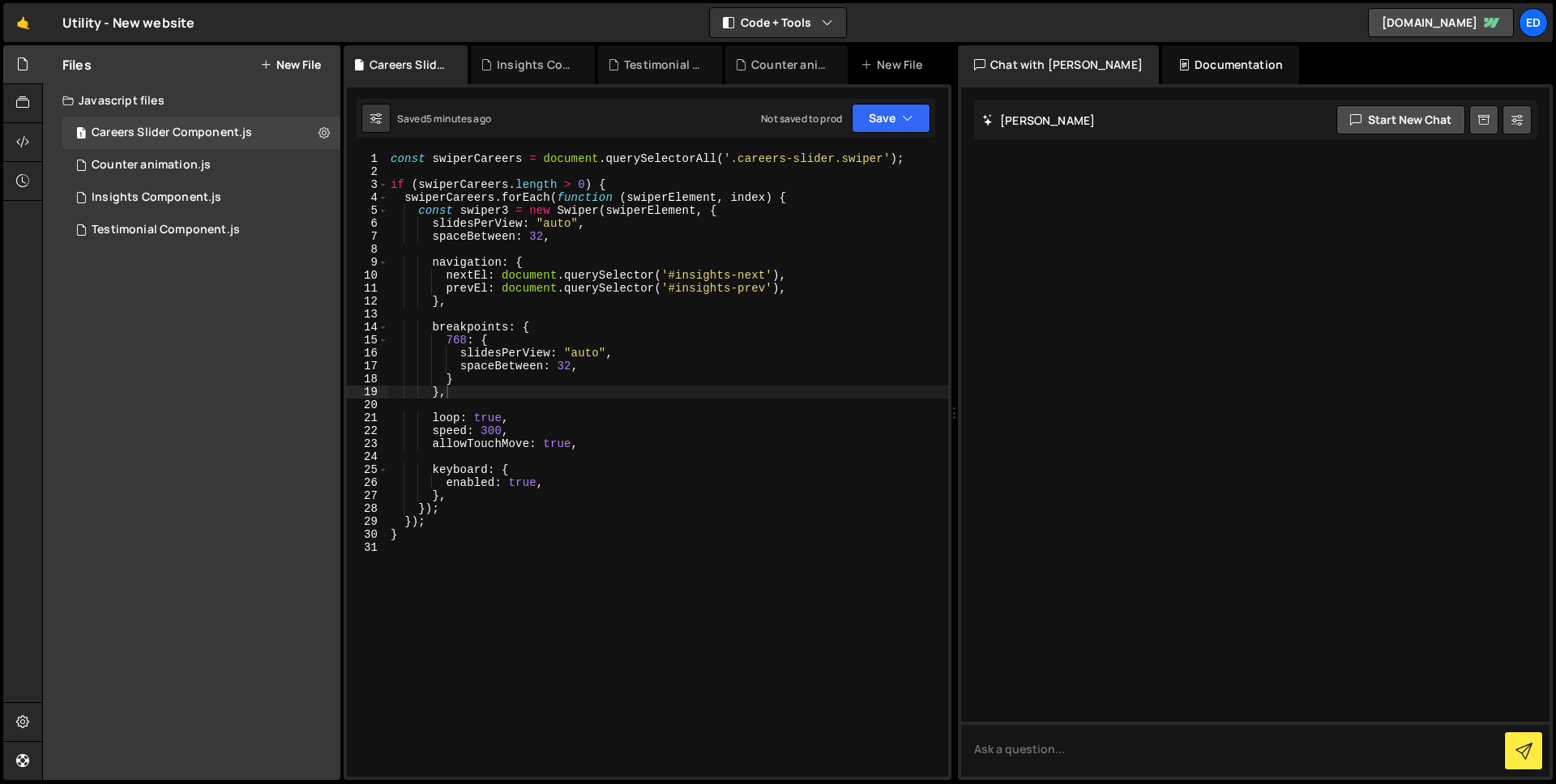
click at [433, 263] on div "const swiperCareers = document . querySelectorAll ( '.careers-slider.swiper' ) …" at bounding box center [668, 477] width 561 height 650
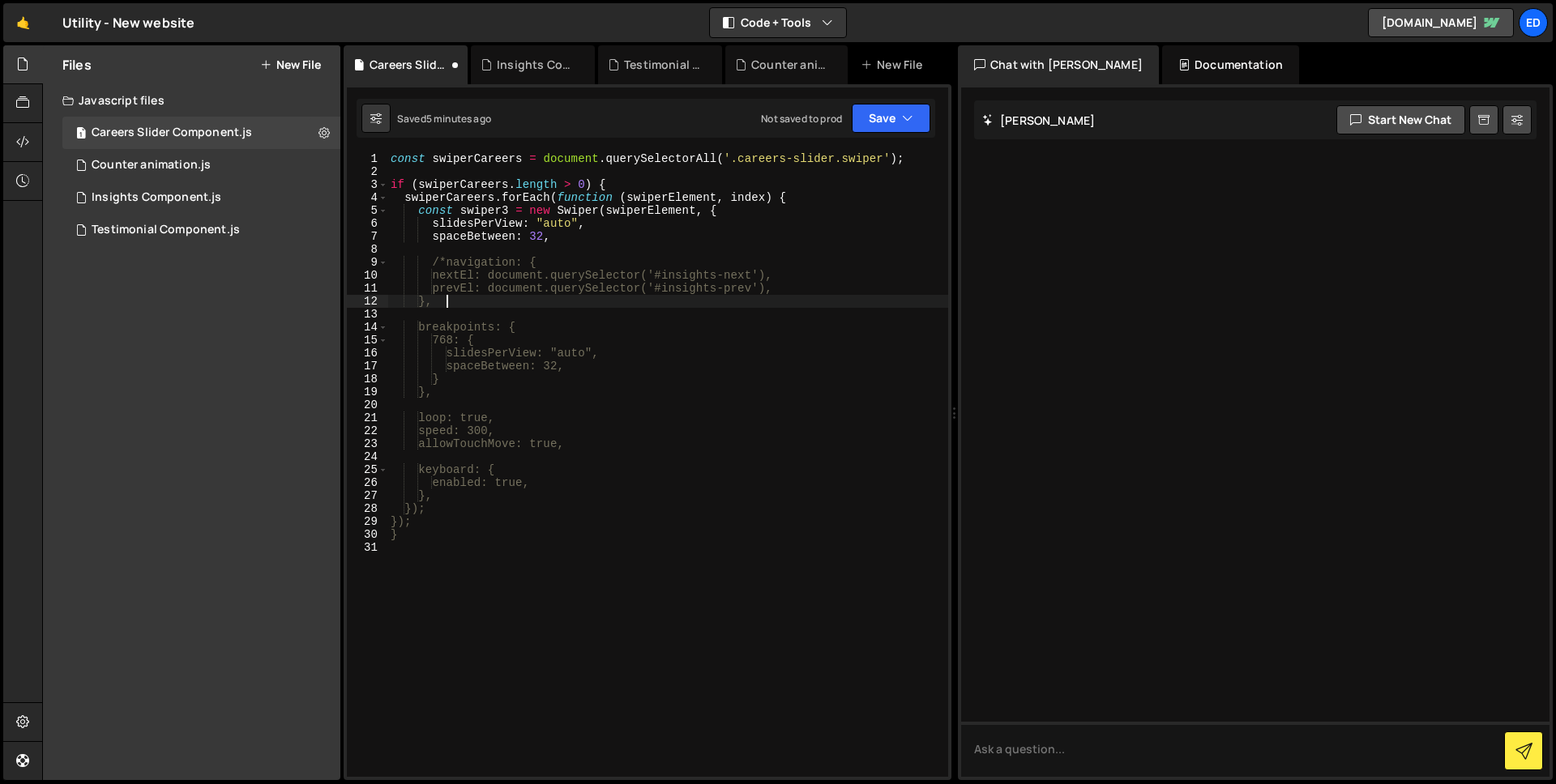
click at [469, 306] on div "const swiperCareers = document . querySelectorAll ( '.careers-slider.swiper' ) …" at bounding box center [668, 477] width 561 height 650
type textarea "},*/"
click at [593, 452] on div "const swiperCareers = document . querySelectorAll ( '.careers-slider.swiper' ) …" at bounding box center [668, 477] width 561 height 650
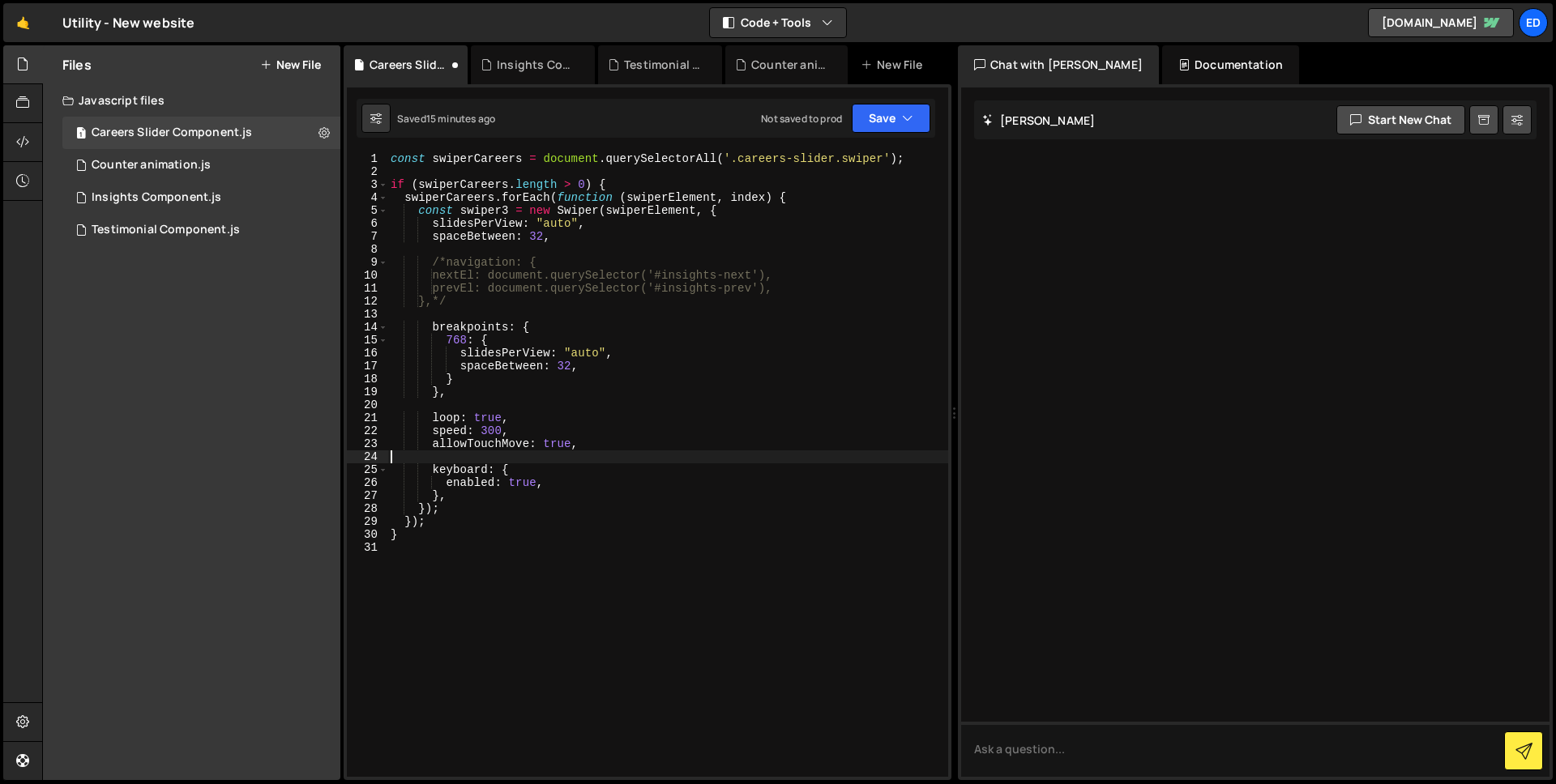
scroll to position [0, 0]
paste textarea "freeMode: true,"
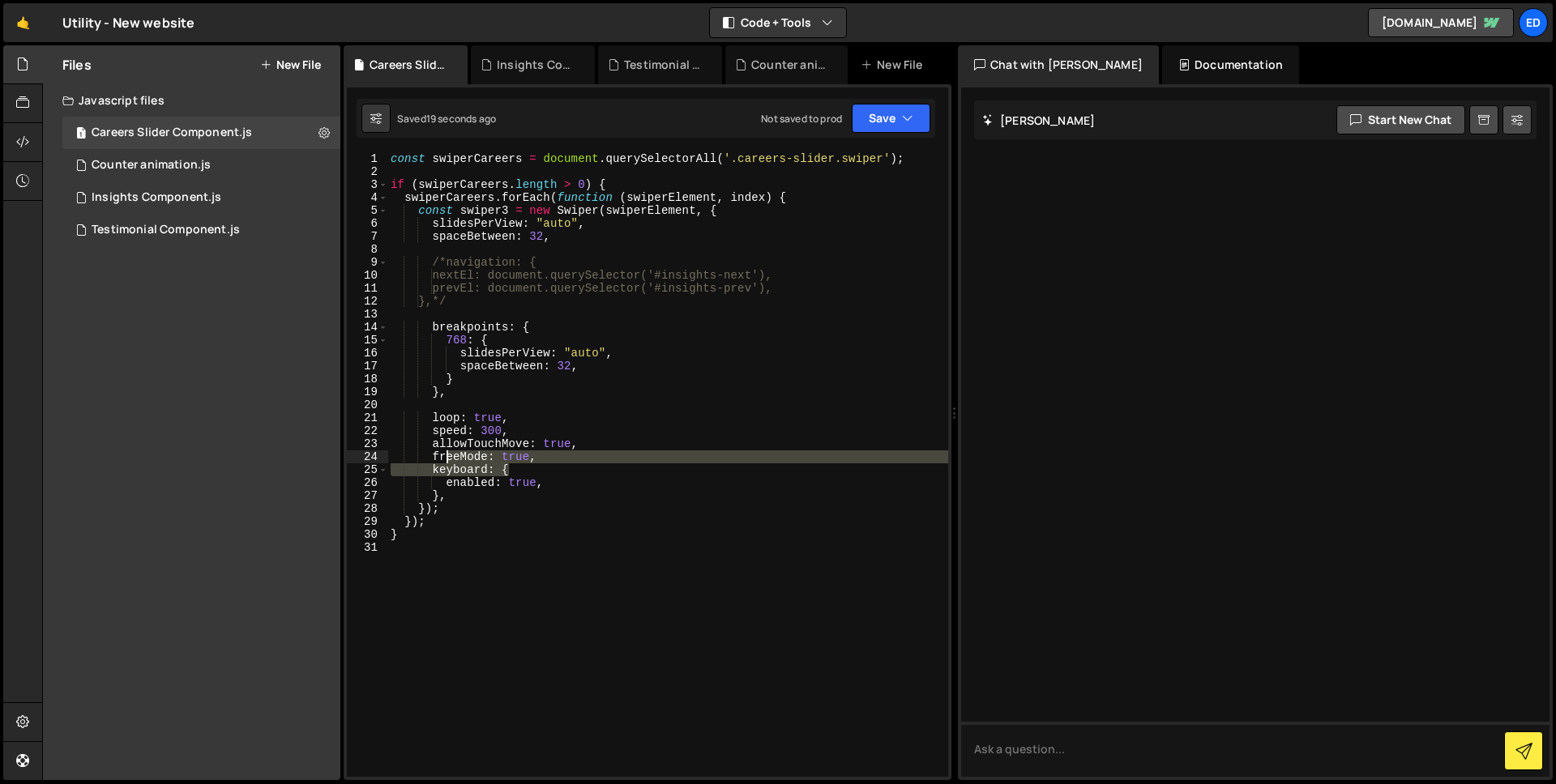
drag, startPoint x: 543, startPoint y: 463, endPoint x: 440, endPoint y: 454, distance: 103.4
click at [438, 454] on div "const swiperCareers = document . querySelectorAll ( '.careers-slider.swiper' ) …" at bounding box center [668, 477] width 561 height 650
click at [553, 458] on div "const swiperCareers = document . querySelectorAll ( '.careers-slider.swiper' ) …" at bounding box center [668, 464] width 561 height 625
type textarea "freeMode: true,"
drag, startPoint x: 534, startPoint y: 457, endPoint x: 430, endPoint y: 454, distance: 104.0
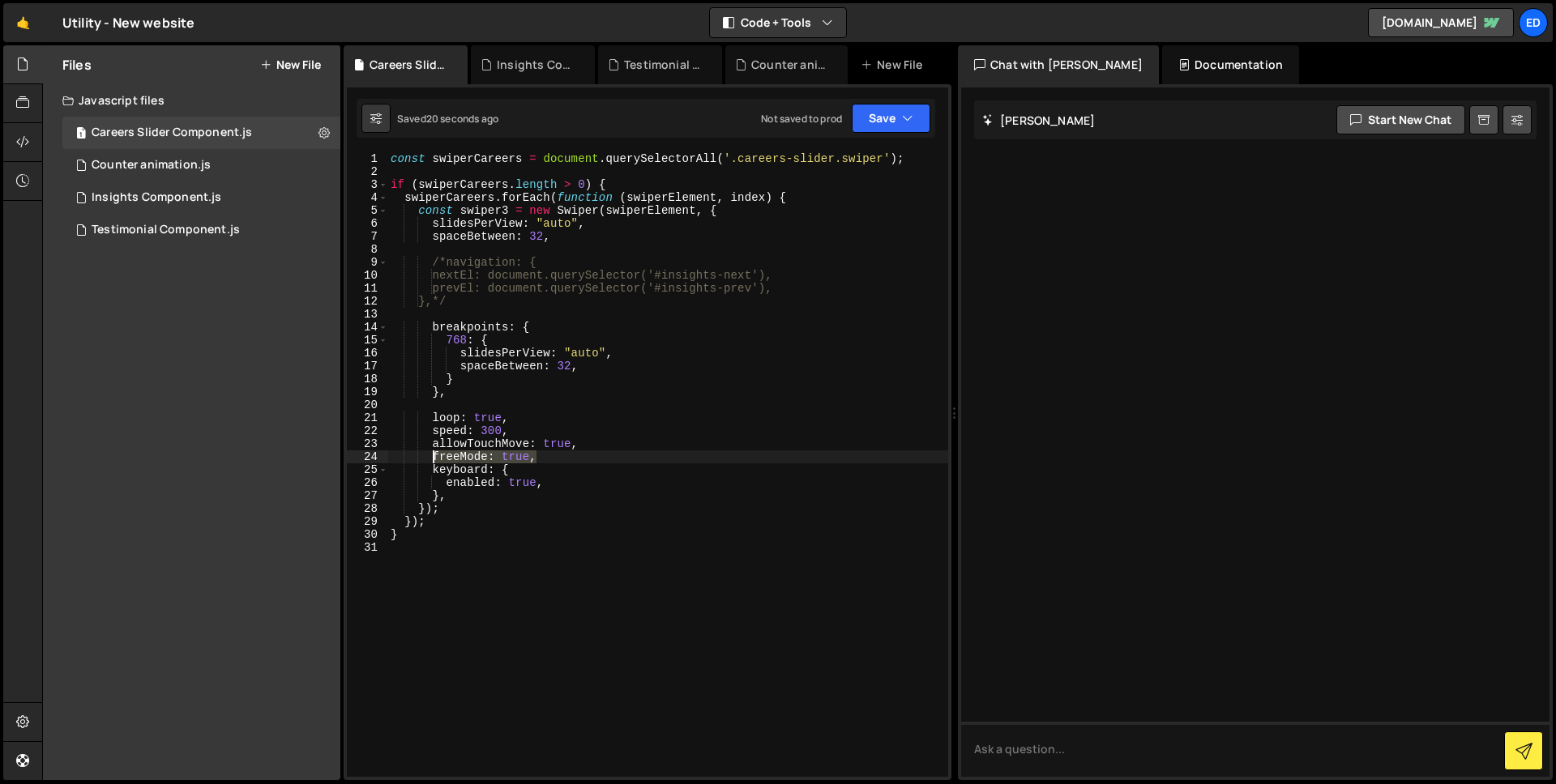
click at [430, 454] on div "const swiperCareers = document . querySelectorAll ( '.careers-slider.swiper' ) …" at bounding box center [668, 477] width 561 height 650
click at [445, 260] on div "const swiperCareers = document . querySelectorAll ( '.careers-slider.swiper' ) …" at bounding box center [668, 477] width 561 height 650
click at [481, 300] on div "const swiperCareers = document . querySelectorAll ( '.careers-slider.swiper' ) …" at bounding box center [668, 477] width 561 height 650
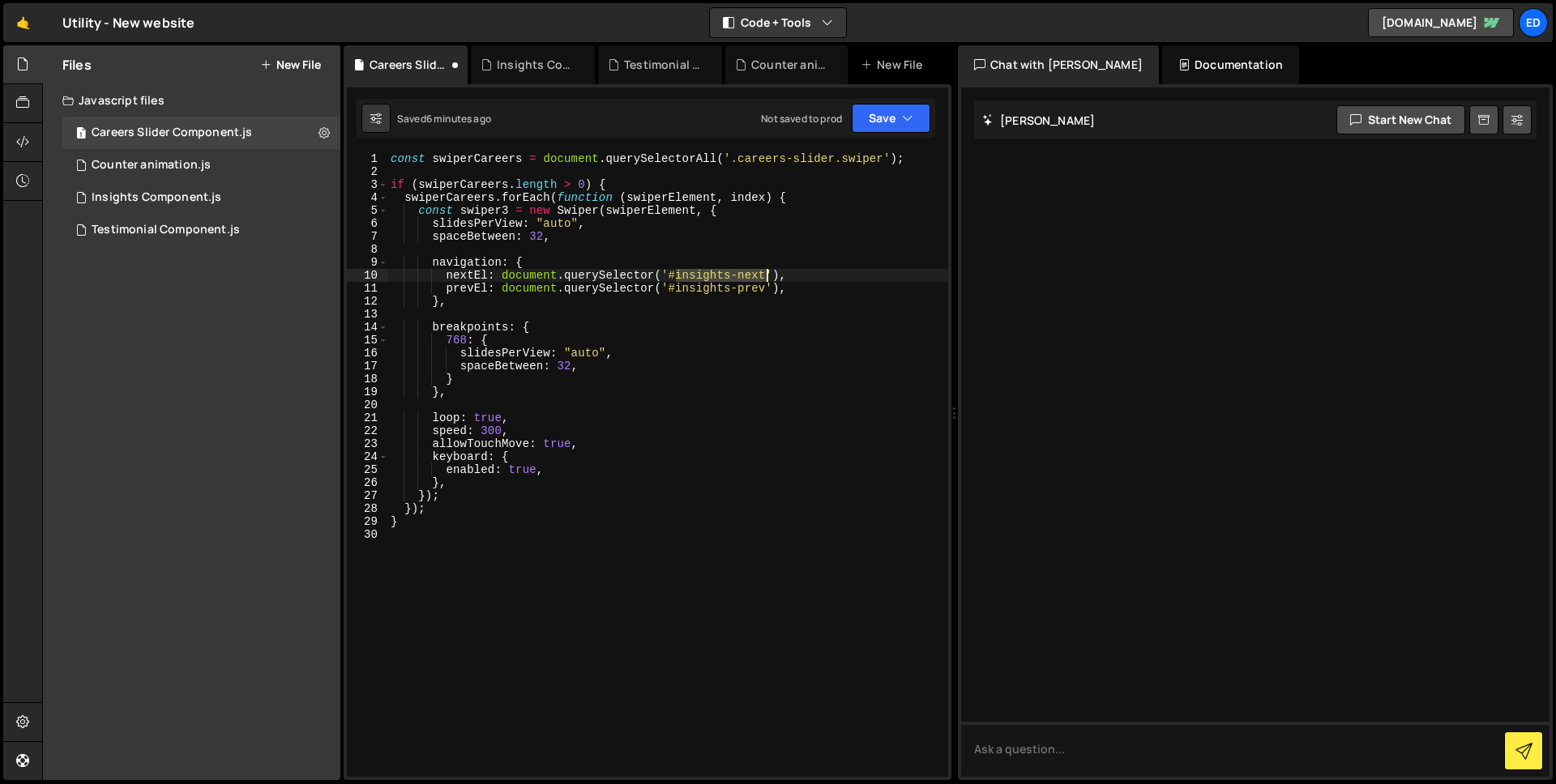
drag, startPoint x: 676, startPoint y: 274, endPoint x: 764, endPoint y: 277, distance: 88.1
click at [764, 277] on div "const swiperCareers = document . querySelectorAll ( '.careers-slider.swiper' ) …" at bounding box center [668, 477] width 561 height 650
click at [768, 274] on div "const swiperCareers = document . querySelectorAll ( '.careers-slider.swiper' ) …" at bounding box center [668, 464] width 561 height 625
drag, startPoint x: 768, startPoint y: 283, endPoint x: 676, endPoint y: 283, distance: 92.0
click at [676, 283] on div "const swiperCareers = document . querySelectorAll ( '.careers-slider.swiper' ) …" at bounding box center [668, 477] width 561 height 650
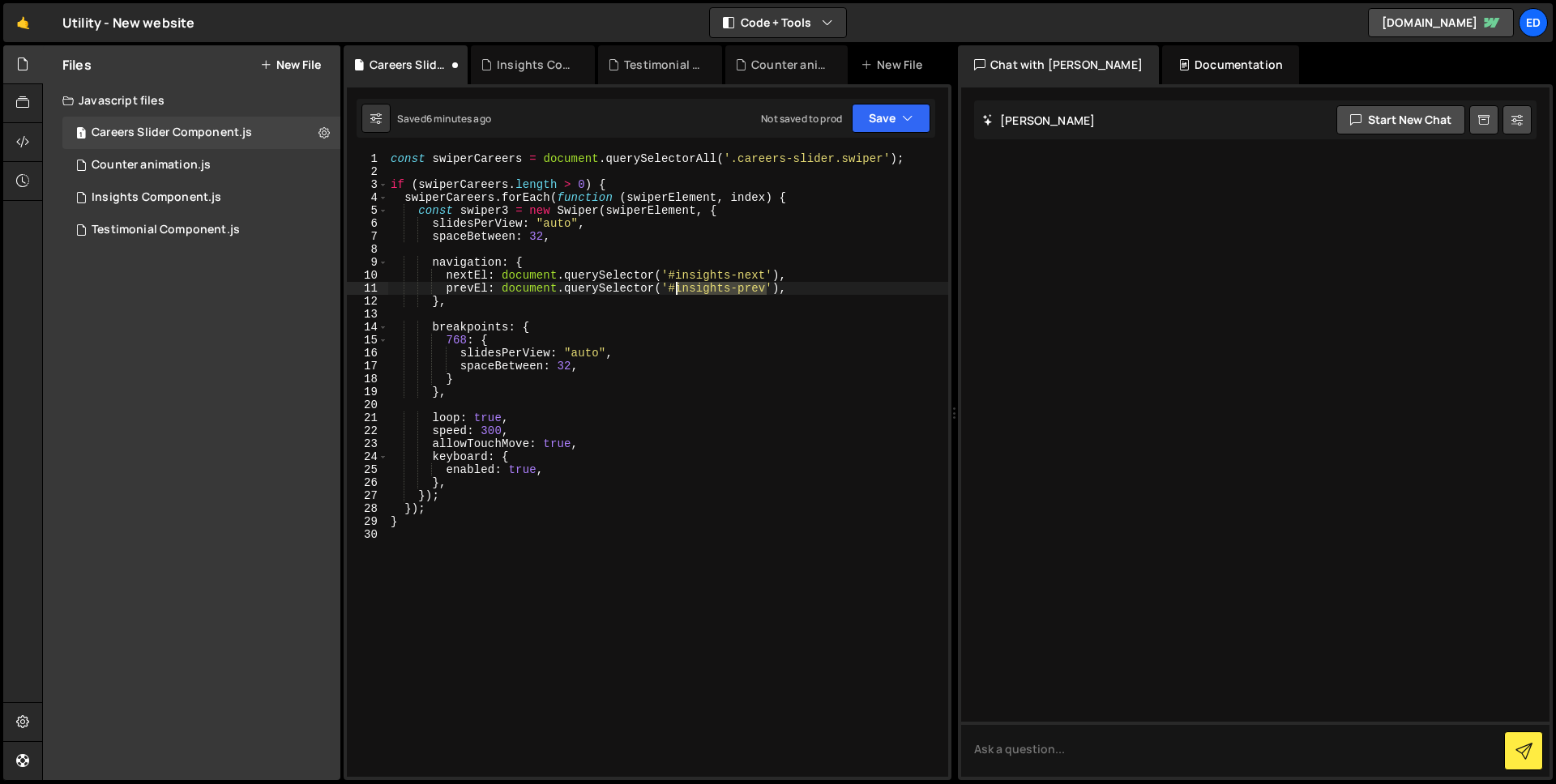
paste textarea "career"
drag, startPoint x: 767, startPoint y: 273, endPoint x: 676, endPoint y: 273, distance: 91.0
click at [676, 273] on div "const swiperCareers = document . querySelectorAll ( '.careers-slider.swiper' ) …" at bounding box center [668, 477] width 561 height 650
paste textarea "career"
click at [752, 393] on div "const swiperCareers = document . querySelectorAll ( '.careers-slider.swiper' ) …" at bounding box center [668, 477] width 561 height 650
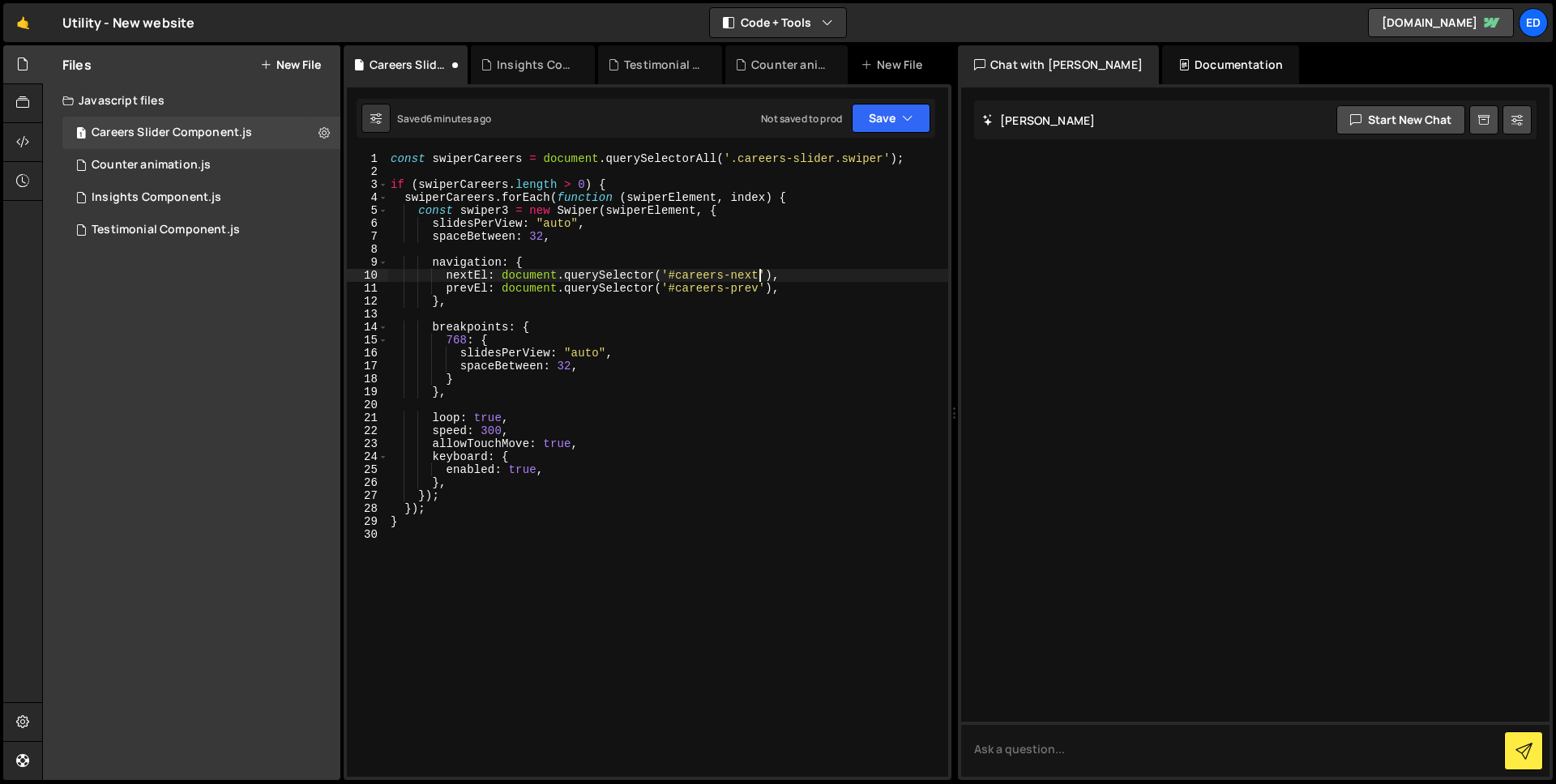
type textarea "},"
